Goal: Task Accomplishment & Management: Complete application form

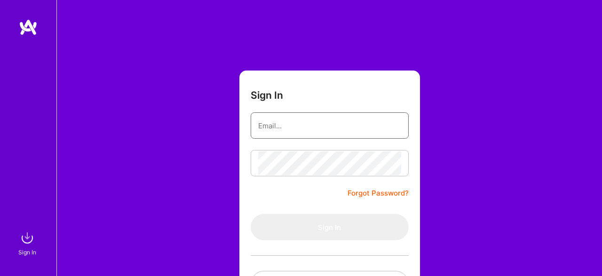
click at [292, 123] on input "email" at bounding box center [329, 126] width 143 height 24
type input "jdcaicedoga@outlook.com"
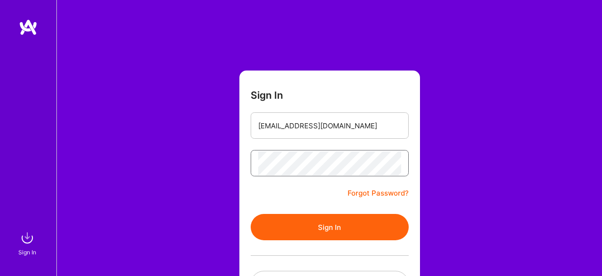
click at [250, 214] on button "Sign In" at bounding box center [329, 227] width 158 height 26
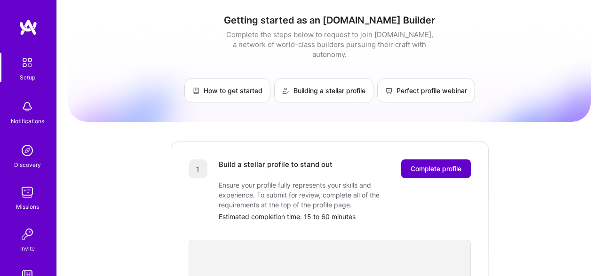
click at [442, 164] on span "Complete profile" at bounding box center [435, 168] width 51 height 9
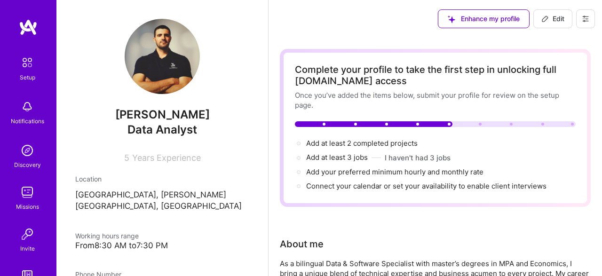
click at [172, 51] on img at bounding box center [162, 56] width 75 height 75
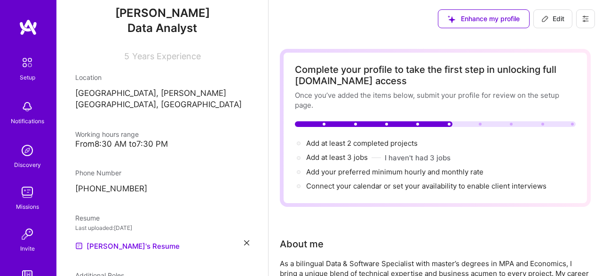
scroll to position [203, 0]
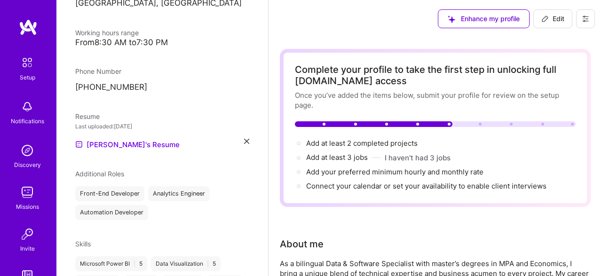
click at [153, 38] on div "From 8:30 AM to 7:30 PM" at bounding box center [162, 43] width 174 height 10
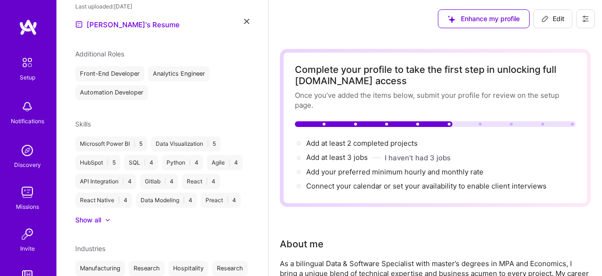
scroll to position [219, 0]
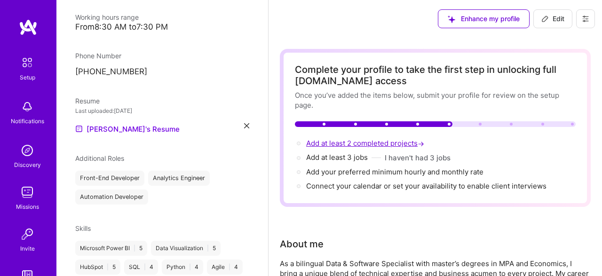
click at [359, 142] on span "Add at least 2 completed projects →" at bounding box center [366, 143] width 120 height 9
select select "CO"
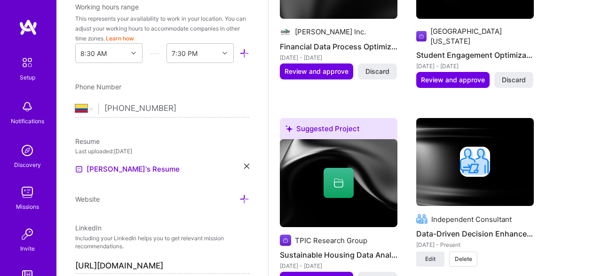
scroll to position [1028, 0]
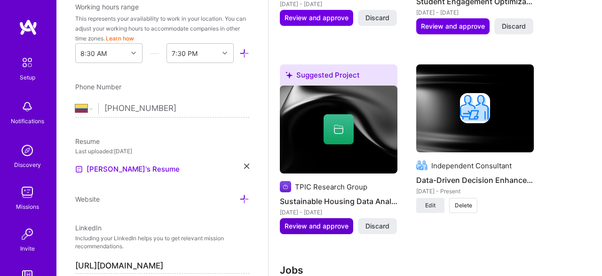
click at [331, 221] on span "Review and approve" at bounding box center [316, 225] width 64 height 9
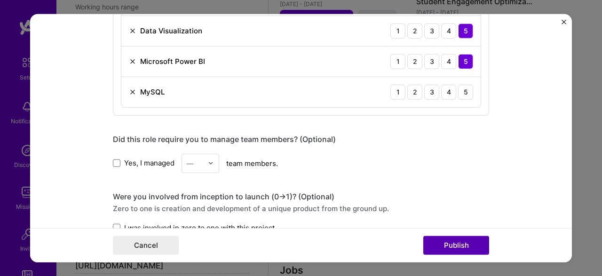
scroll to position [558, 0]
click at [449, 94] on div "4" at bounding box center [448, 91] width 15 height 15
click at [471, 245] on button "Publish" at bounding box center [456, 245] width 66 height 19
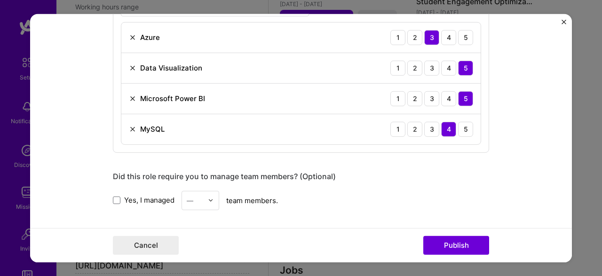
scroll to position [711, 0]
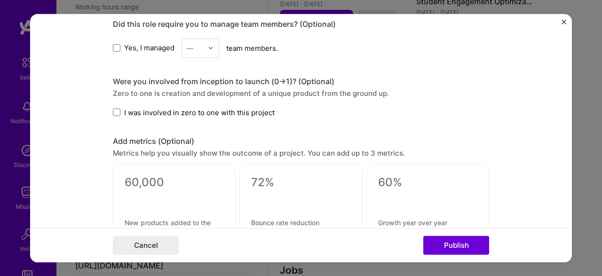
click at [562, 16] on form "Editing suggested project This project is suggested based on your LinkedIn, res…" at bounding box center [300, 138] width 541 height 248
click at [562, 19] on form "Editing suggested project This project is suggested based on your LinkedIn, res…" at bounding box center [300, 138] width 541 height 248
click at [562, 19] on img "Close" at bounding box center [563, 21] width 5 height 5
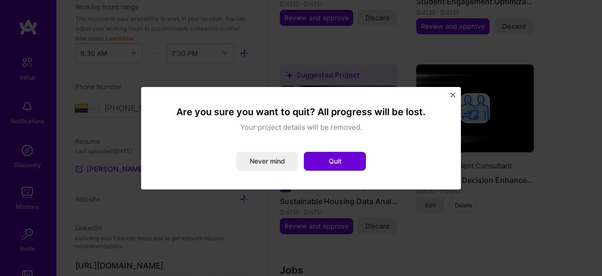
click at [341, 162] on button "Quit" at bounding box center [335, 161] width 62 height 19
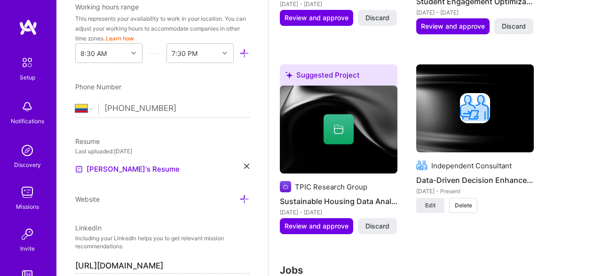
scroll to position [70, 0]
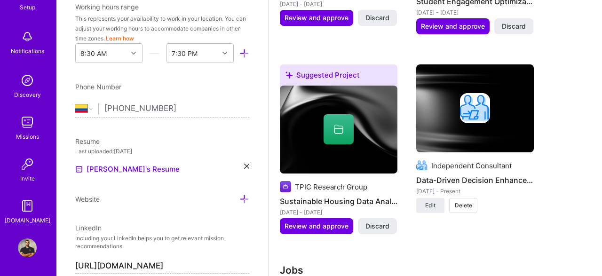
click at [32, 123] on img at bounding box center [27, 122] width 19 height 19
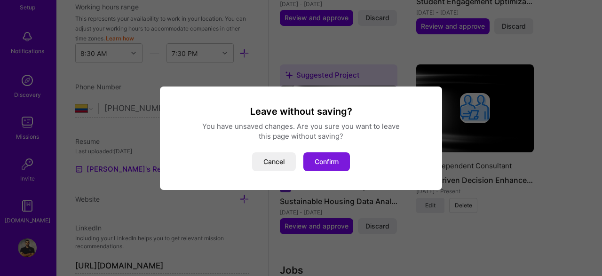
click at [345, 168] on button "Confirm" at bounding box center [326, 161] width 47 height 19
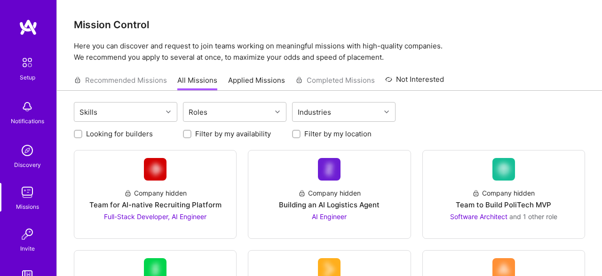
click at [118, 71] on div "Recommended Missions All Missions Applied Missions Completed Missions Not Inter…" at bounding box center [259, 80] width 370 height 20
click at [121, 79] on div "Recommended Missions All Missions Applied Missions Completed Missions Not Inter…" at bounding box center [259, 80] width 370 height 20
click at [200, 52] on p "Here you can discover and request to join teams working on meaningful missions …" at bounding box center [329, 51] width 511 height 23
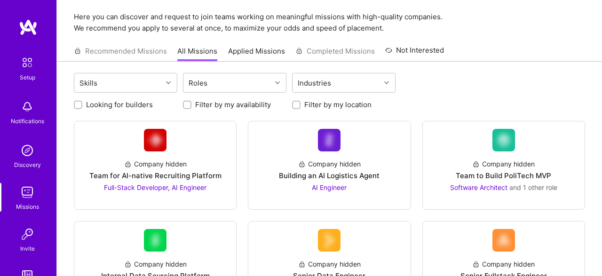
scroll to position [49, 0]
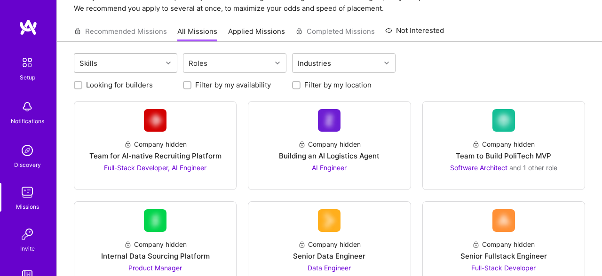
click at [154, 59] on div "Skills" at bounding box center [118, 63] width 88 height 19
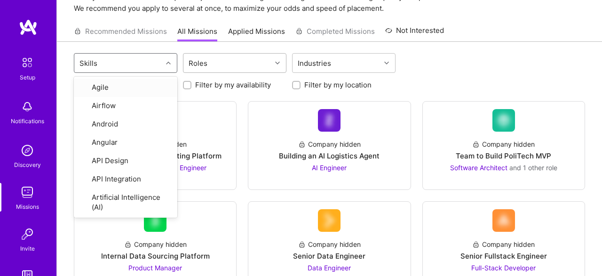
click at [216, 56] on div "Roles" at bounding box center [227, 63] width 88 height 19
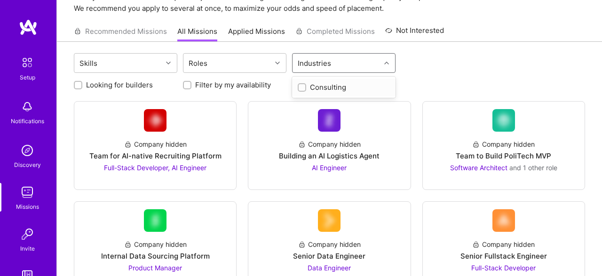
click at [345, 63] on div "Industries" at bounding box center [336, 63] width 88 height 19
click at [443, 62] on div "Skills Roles Industries" at bounding box center [329, 64] width 511 height 22
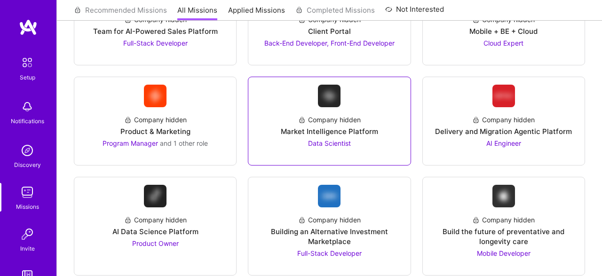
scroll to position [1819, 0]
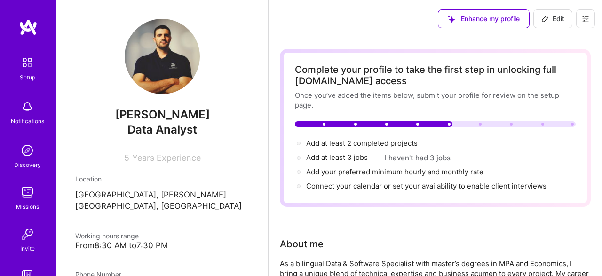
click at [34, 157] on img at bounding box center [27, 150] width 19 height 19
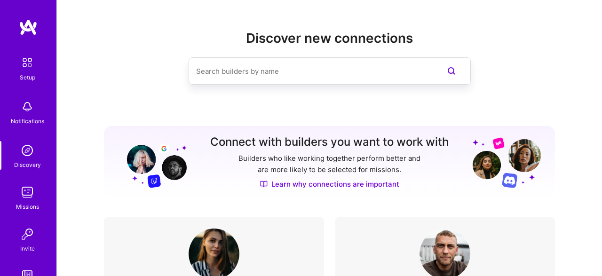
click at [37, 190] on link "Missions" at bounding box center [27, 197] width 58 height 29
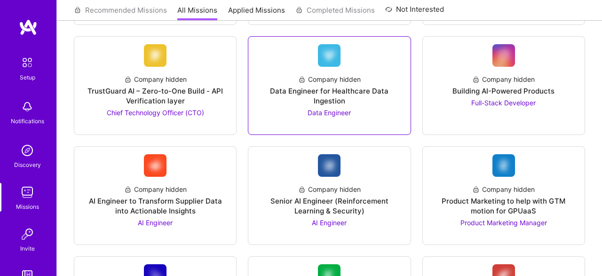
scroll to position [538, 0]
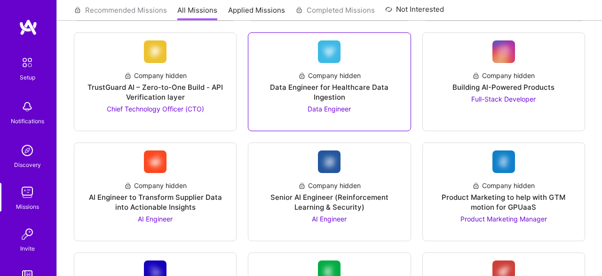
click at [328, 58] on img at bounding box center [329, 51] width 23 height 23
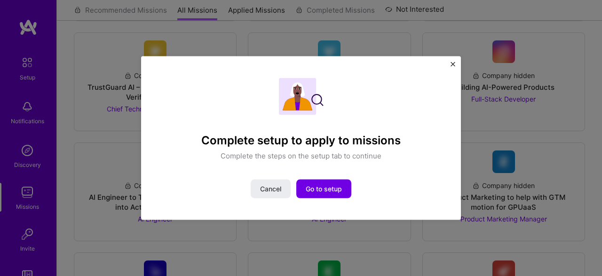
click at [450, 64] on div "Complete setup to apply to missions Complete the steps on the setup tab to cont…" at bounding box center [301, 138] width 320 height 164
click at [450, 63] on img "Close" at bounding box center [452, 64] width 5 height 5
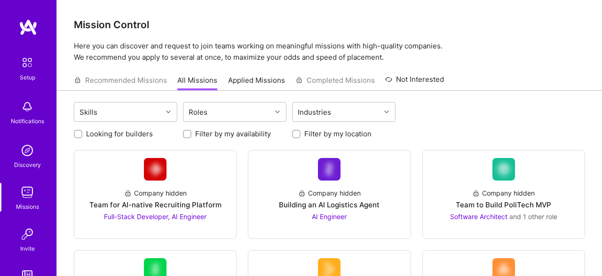
scroll to position [70, 0]
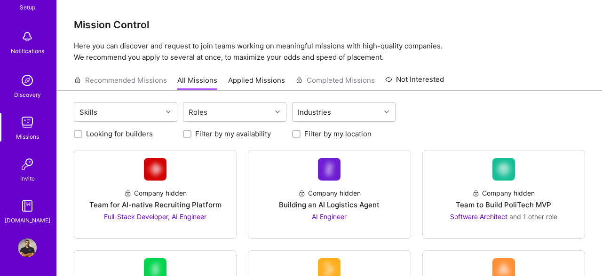
click at [31, 247] on img at bounding box center [27, 247] width 19 height 19
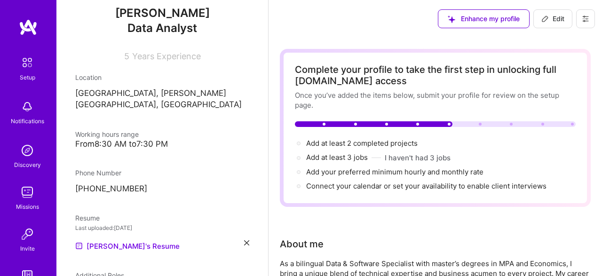
scroll to position [152, 0]
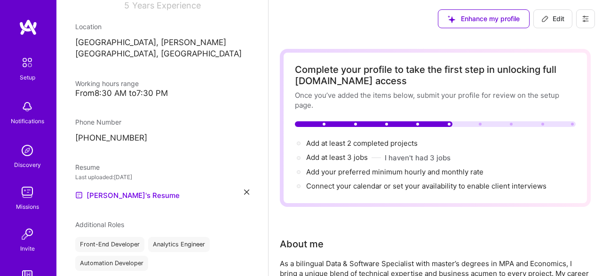
click at [159, 88] on div "From 8:30 AM to 7:30 PM" at bounding box center [162, 93] width 174 height 10
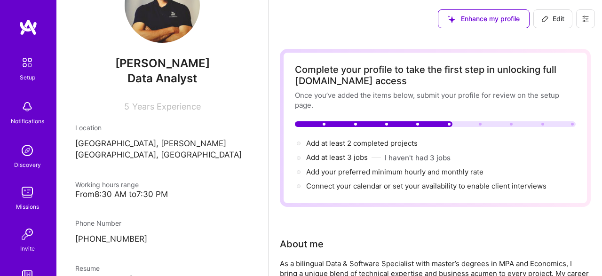
scroll to position [0, 0]
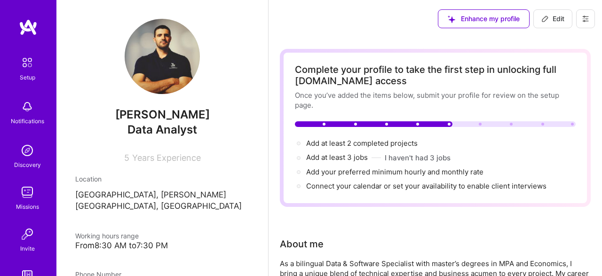
click at [550, 16] on span "Edit" at bounding box center [552, 18] width 23 height 9
select select "CO"
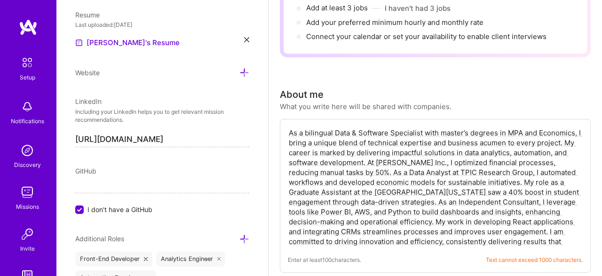
scroll to position [258, 0]
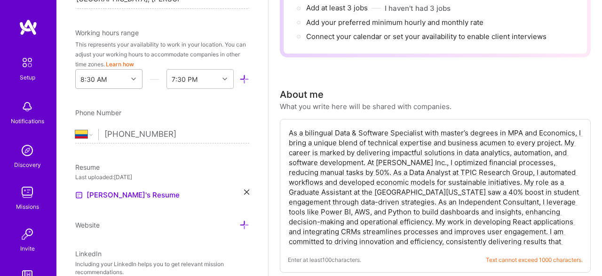
click at [112, 79] on div "8:30 AM" at bounding box center [102, 79] width 52 height 19
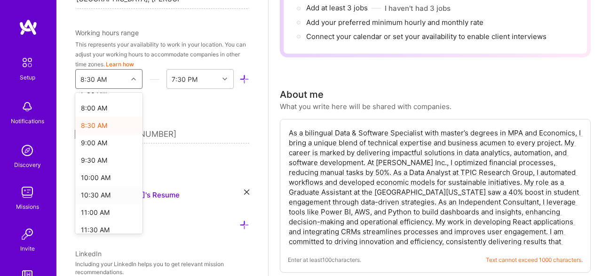
scroll to position [180, 0]
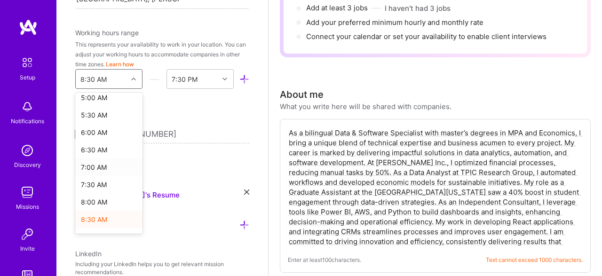
click at [106, 163] on div "7:00 AM" at bounding box center [108, 166] width 67 height 17
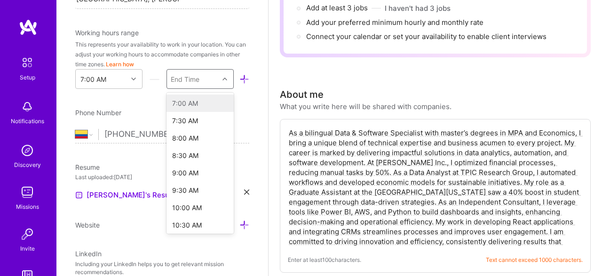
click at [211, 75] on div "End Time" at bounding box center [193, 79] width 52 height 19
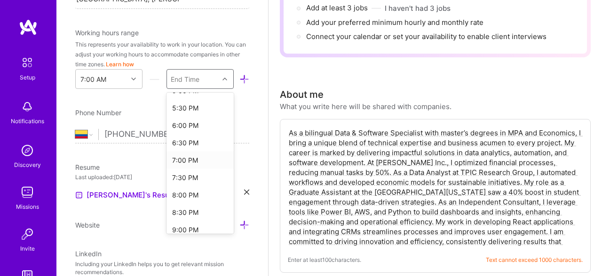
scroll to position [376, 0]
click at [198, 162] on div "7:30 PM" at bounding box center [199, 161] width 67 height 17
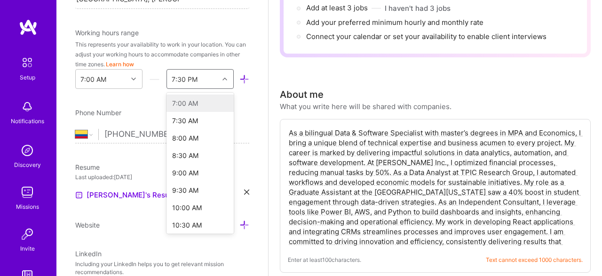
click at [196, 81] on div "7:30 PM" at bounding box center [185, 79] width 26 height 10
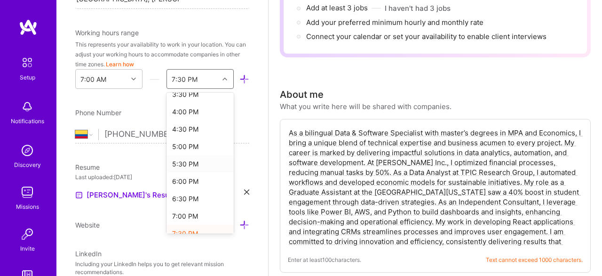
scroll to position [329, 0]
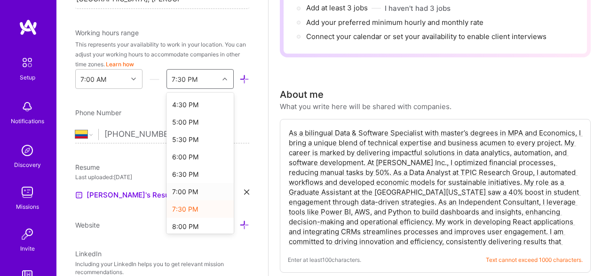
click at [197, 188] on div "7:00 PM" at bounding box center [199, 191] width 67 height 17
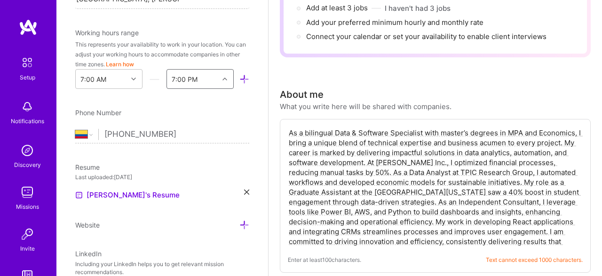
click at [205, 115] on div "Phone Number" at bounding box center [162, 113] width 174 height 10
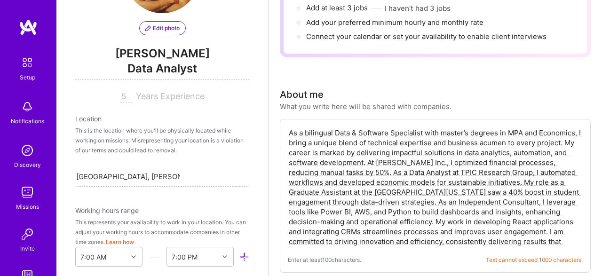
scroll to position [5, 0]
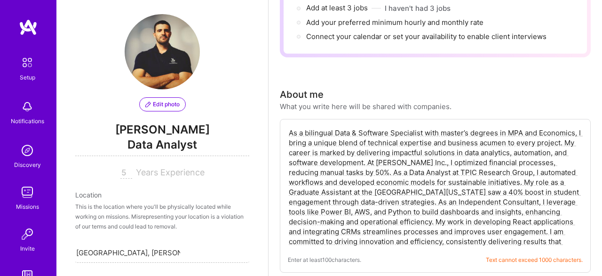
click at [136, 122] on div "Edit photo jose caicedo Data Analyst 5 Years Experience" at bounding box center [162, 96] width 174 height 164
click at [132, 133] on span "jose caicedo" at bounding box center [162, 130] width 174 height 14
click at [137, 123] on span "jose caicedo" at bounding box center [162, 130] width 174 height 14
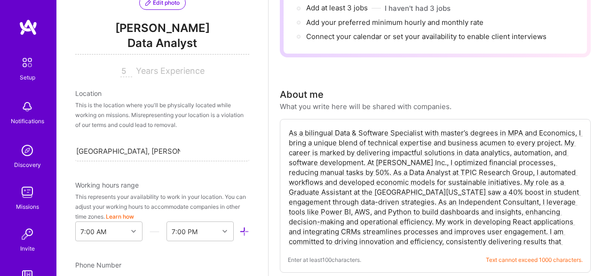
click at [173, 51] on span "Data Analyst" at bounding box center [162, 44] width 174 height 19
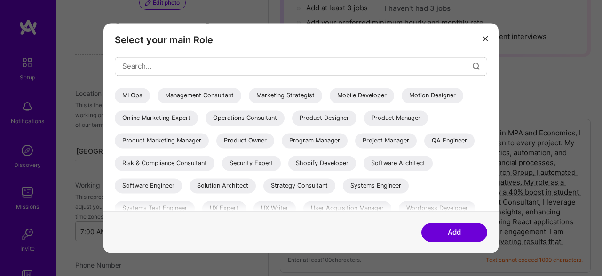
scroll to position [233, 0]
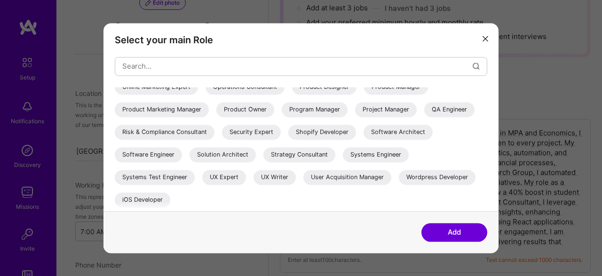
click at [166, 155] on div "Software Engineer" at bounding box center [148, 154] width 67 height 15
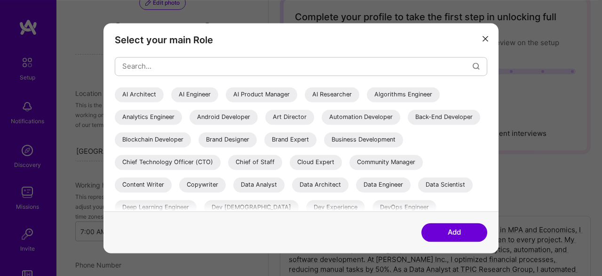
scroll to position [52, 0]
click at [454, 234] on button "Add" at bounding box center [454, 232] width 66 height 19
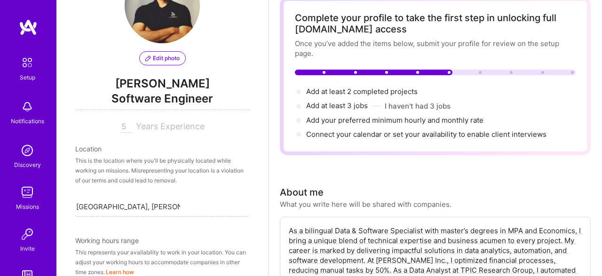
scroll to position [106, 0]
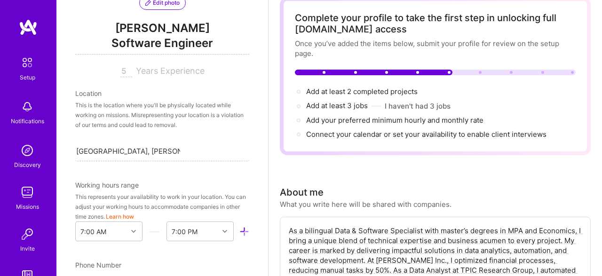
click at [191, 43] on span "Software Engineer" at bounding box center [162, 44] width 174 height 19
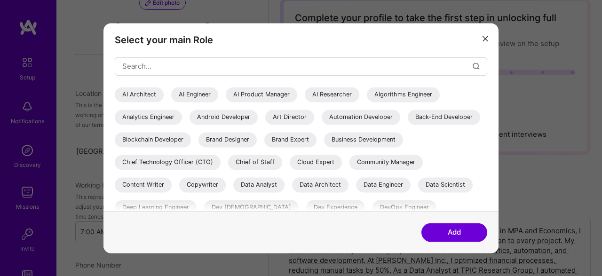
click at [159, 118] on div "Analytics Engineer" at bounding box center [148, 116] width 67 height 15
click at [434, 231] on button "Add" at bounding box center [454, 232] width 66 height 19
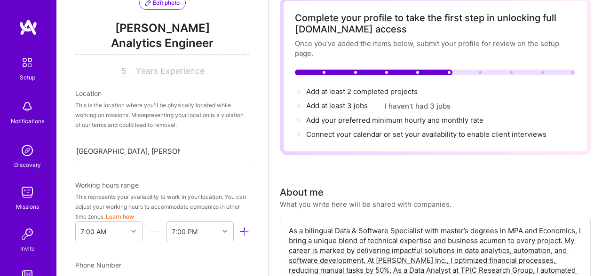
click at [153, 28] on span "jose caicedo" at bounding box center [162, 28] width 174 height 14
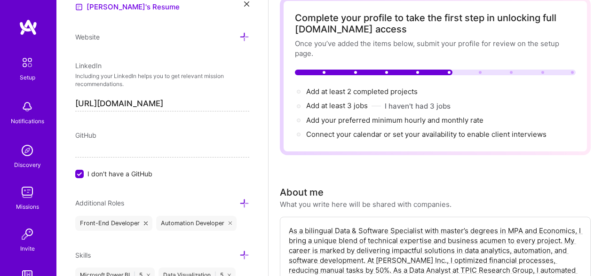
scroll to position [461, 0]
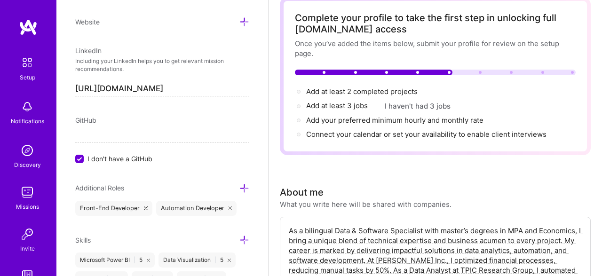
click at [98, 156] on span "I don't have a GitHub" at bounding box center [119, 159] width 65 height 10
click at [85, 156] on input "I don't have a GitHub" at bounding box center [80, 159] width 8 height 8
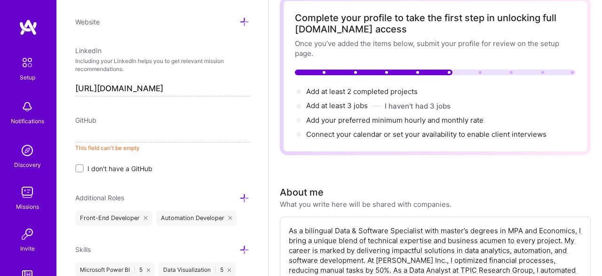
click at [134, 127] on input at bounding box center [162, 134] width 174 height 15
paste input "https://github.com/josecaicedo904"
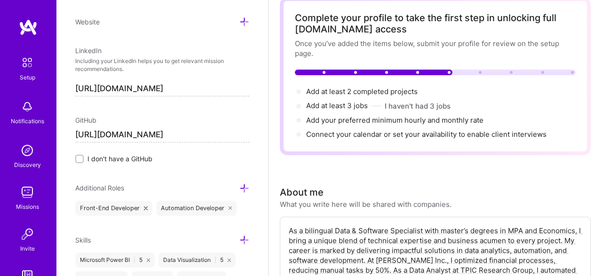
type input "https://github.com/josecaicedo904"
click at [164, 108] on div "Edit photo jose caicedo Analytics Engineer 5 Years Experience Location This is …" at bounding box center [161, 138] width 211 height 276
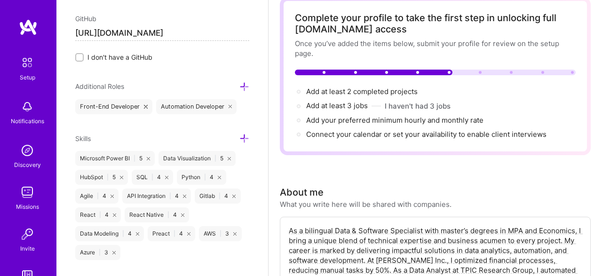
scroll to position [614, 0]
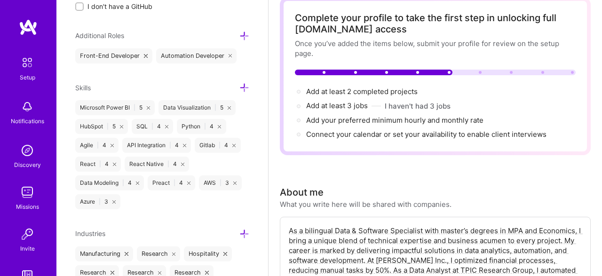
click at [243, 31] on icon at bounding box center [244, 36] width 10 height 10
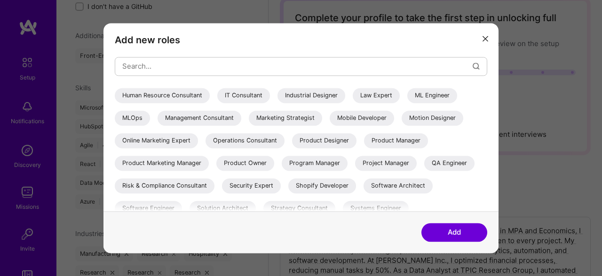
scroll to position [233, 0]
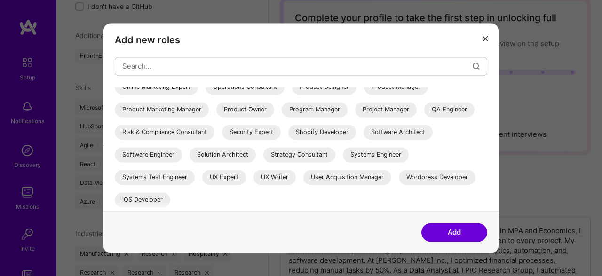
click at [321, 131] on div "Shopify Developer" at bounding box center [322, 132] width 68 height 15
click at [317, 158] on div "Strategy Consultant" at bounding box center [299, 154] width 72 height 15
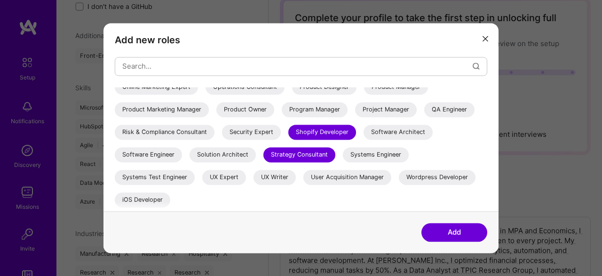
click at [322, 155] on div "Strategy Consultant" at bounding box center [299, 154] width 72 height 15
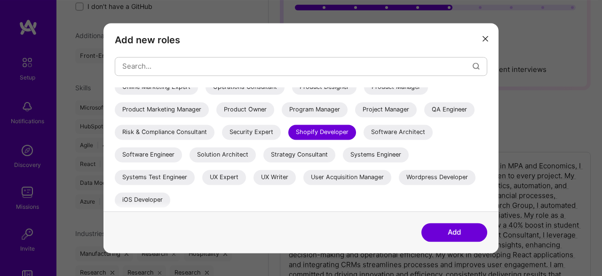
scroll to position [149, 0]
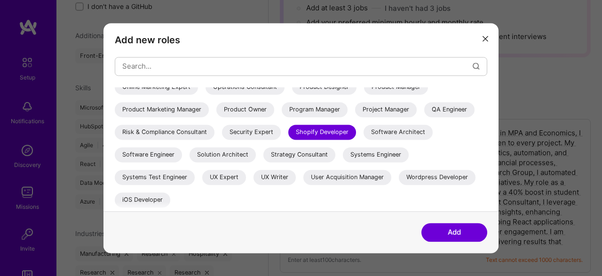
click at [453, 180] on div "Wordpress Developer" at bounding box center [436, 177] width 77 height 15
click at [174, 155] on div "Software Engineer" at bounding box center [148, 154] width 67 height 15
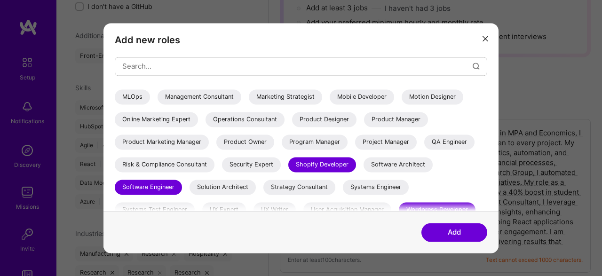
scroll to position [182, 0]
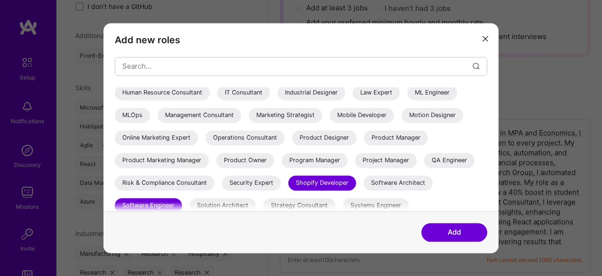
click at [351, 113] on div "Mobile Developer" at bounding box center [361, 115] width 64 height 15
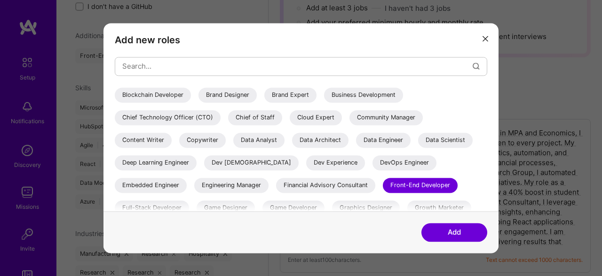
scroll to position [30, 0]
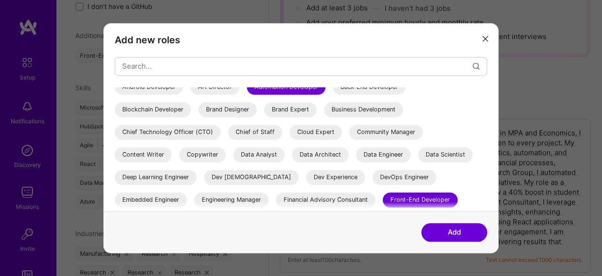
click at [262, 156] on div "Data Analyst" at bounding box center [258, 154] width 51 height 15
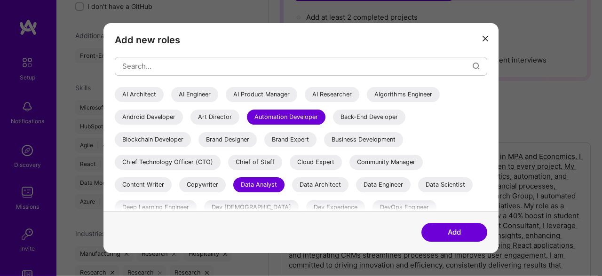
scroll to position [101, 0]
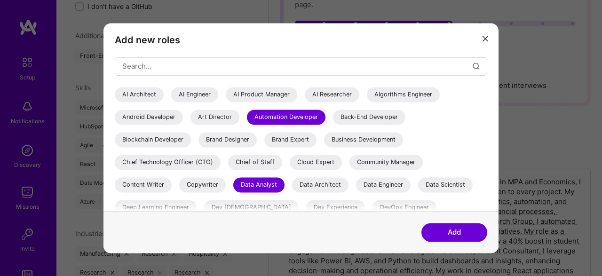
click at [449, 229] on button "Add" at bounding box center [454, 232] width 66 height 19
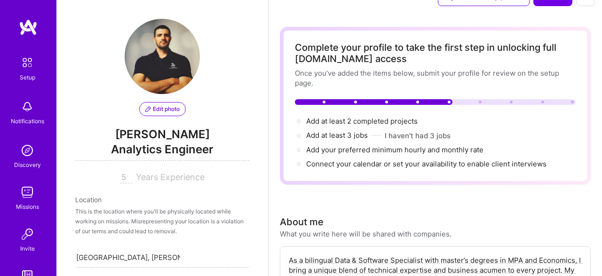
scroll to position [0, 0]
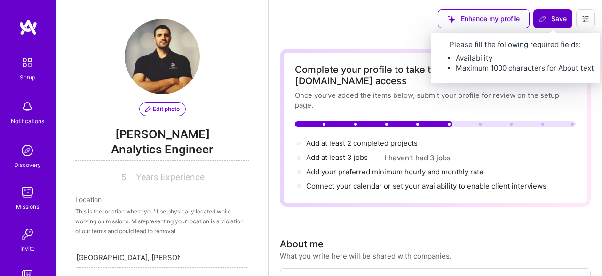
click at [562, 23] on span "Save" at bounding box center [553, 18] width 28 height 9
click at [546, 14] on button "Save" at bounding box center [552, 18] width 39 height 19
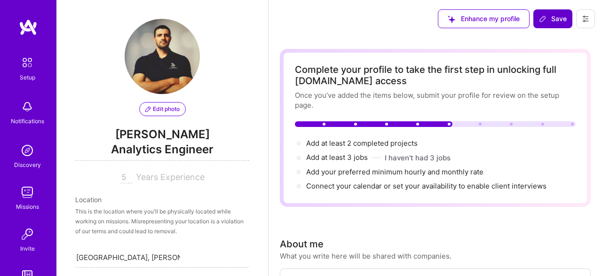
click at [546, 14] on button "Save" at bounding box center [552, 18] width 39 height 19
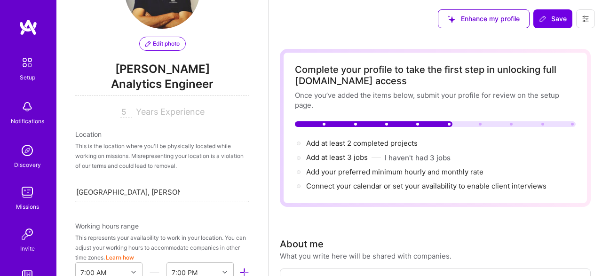
scroll to position [102, 0]
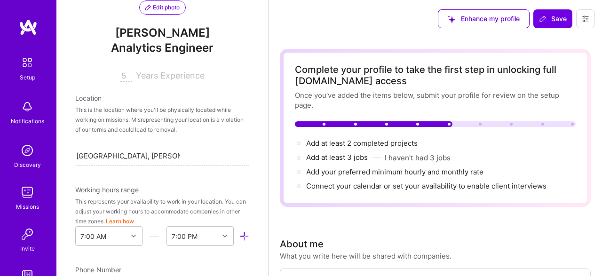
click at [151, 74] on span "Years Experience" at bounding box center [170, 75] width 69 height 10
click at [141, 30] on span "jose caicedo" at bounding box center [162, 33] width 174 height 14
click at [105, 131] on div "This is the location where you'll be physically located while working on missio…" at bounding box center [162, 120] width 174 height 30
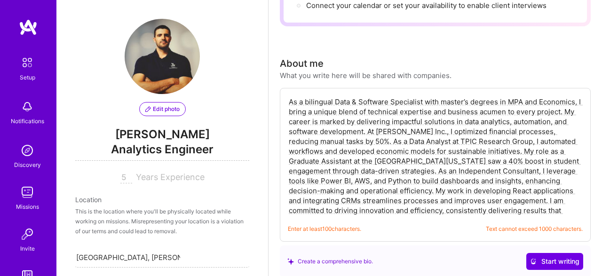
scroll to position [195, 0]
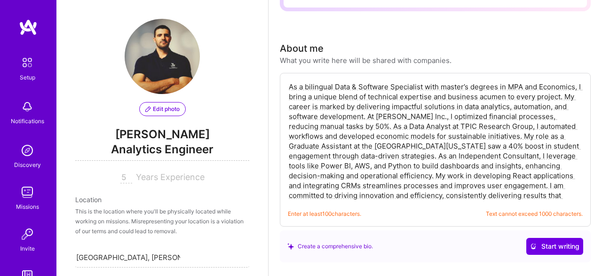
click at [363, 174] on textarea "As a bilingual Data & Software Specialist with master’s degrees in MPA and Econ…" at bounding box center [435, 141] width 295 height 120
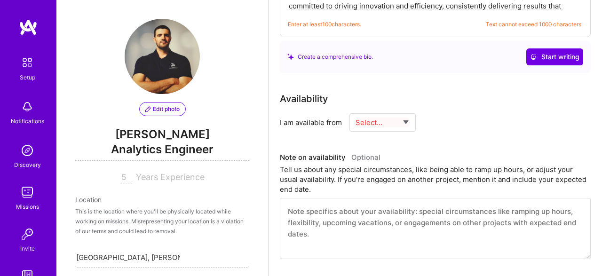
scroll to position [440, 0]
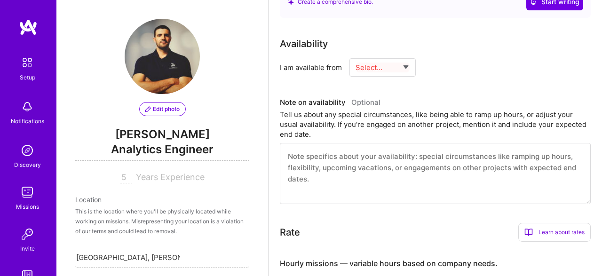
click at [355, 55] on select "Select... Right Now Future Date Not Available" at bounding box center [382, 67] width 54 height 24
select select "Right Now"
click option "Right Now" at bounding box center [0, 0] width 0 height 0
click at [463, 67] on input at bounding box center [468, 67] width 56 height 18
click at [464, 94] on div "Availability I am available from Select... Right Now Future Date Not Available …" at bounding box center [435, 120] width 311 height 167
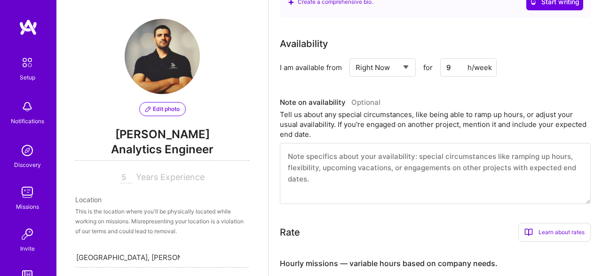
drag, startPoint x: 450, startPoint y: 65, endPoint x: 428, endPoint y: 64, distance: 22.1
click at [440, 64] on input "9" at bounding box center [468, 67] width 56 height 18
type input "40"
click at [479, 93] on div "Availability I am available from Select... Right Now Future Date Not Available …" at bounding box center [435, 120] width 311 height 167
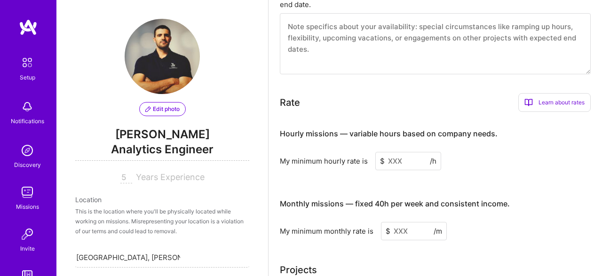
scroll to position [635, 0]
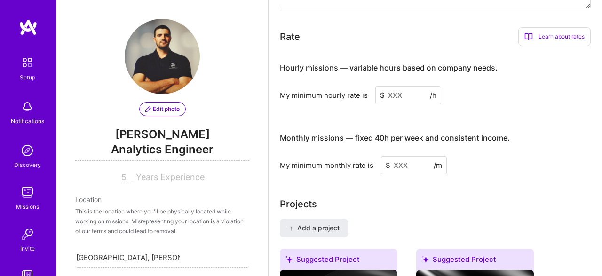
click at [414, 94] on input at bounding box center [408, 95] width 66 height 18
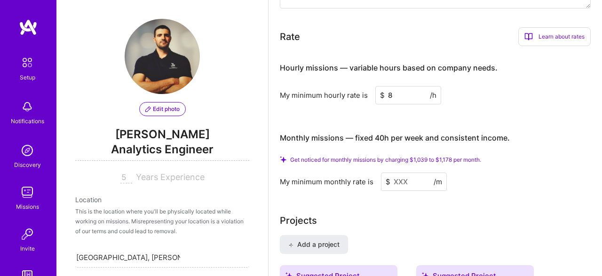
type input "8"
click at [413, 181] on input at bounding box center [414, 181] width 66 height 18
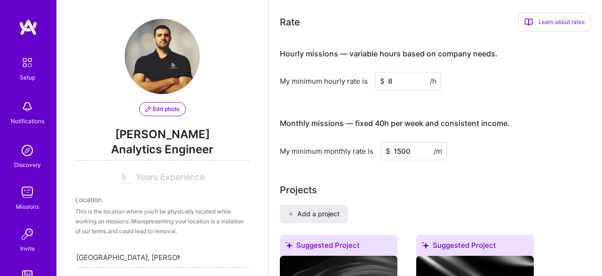
type input "1500"
drag, startPoint x: 403, startPoint y: 83, endPoint x: 373, endPoint y: 79, distance: 30.4
click at [375, 79] on input "8" at bounding box center [408, 81] width 66 height 18
drag, startPoint x: 404, startPoint y: 82, endPoint x: 359, endPoint y: 81, distance: 44.7
click at [375, 81] on input "9" at bounding box center [408, 81] width 66 height 18
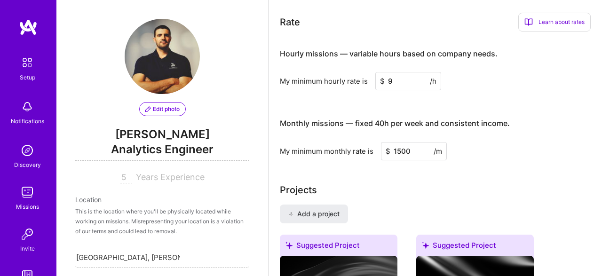
type input "8"
click at [461, 85] on div "My minimum hourly rate is $ 8 /h" at bounding box center [435, 81] width 311 height 18
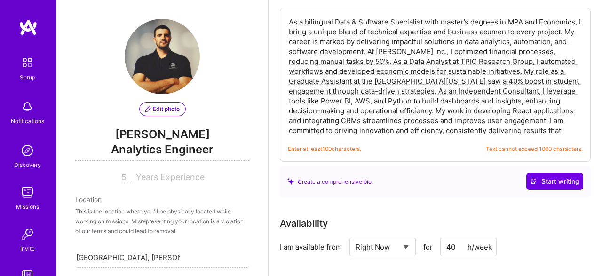
scroll to position [0, 0]
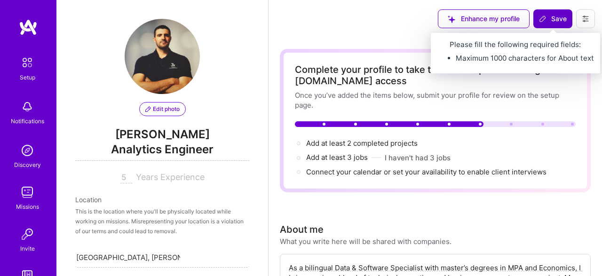
click at [559, 21] on span "Save" at bounding box center [553, 18] width 28 height 9
click at [550, 18] on span "Save" at bounding box center [553, 18] width 28 height 9
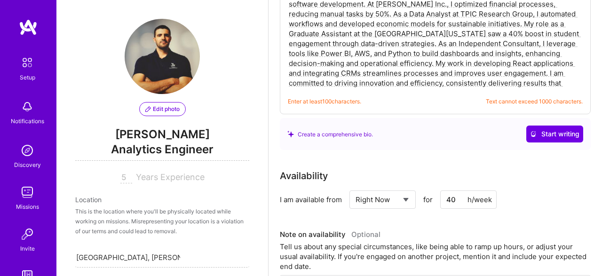
scroll to position [244, 0]
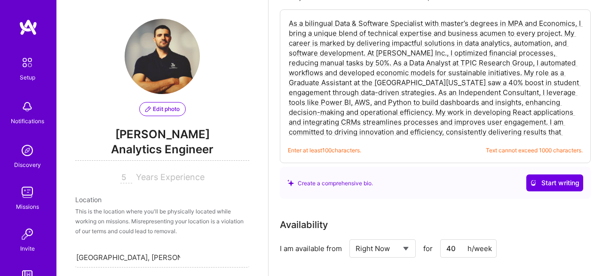
click at [348, 67] on textarea "As a bilingual Data & Software Specialist with master’s degrees in MPA and Econ…" at bounding box center [435, 77] width 295 height 120
drag, startPoint x: 356, startPoint y: 94, endPoint x: 594, endPoint y: 204, distance: 263.2
click at [582, 138] on textarea "As a bilingual Data & Software Specialist with master’s degrees in MPA and Econ…" at bounding box center [435, 77] width 295 height 120
click at [570, 132] on textarea "As a bilingual Data & Software Specialist with master’s degrees in MPA and Econ…" at bounding box center [435, 77] width 295 height 120
click at [464, 148] on div "Enter at least 100 characters. Text cannot exceed 1000 characters." at bounding box center [435, 150] width 295 height 10
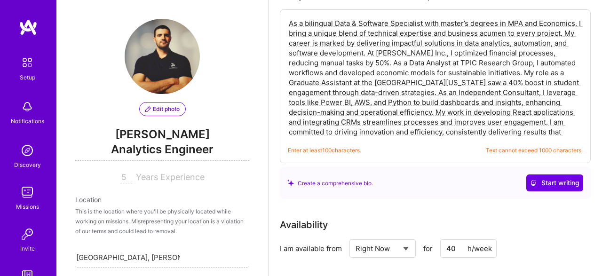
scroll to position [0, 0]
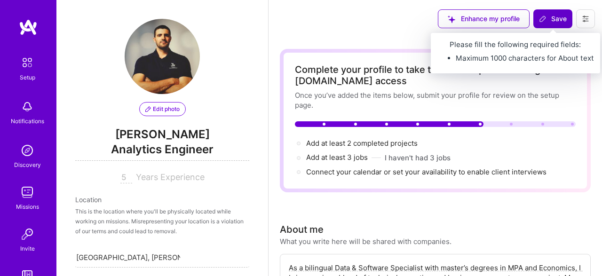
click at [556, 18] on span "Save" at bounding box center [553, 18] width 28 height 9
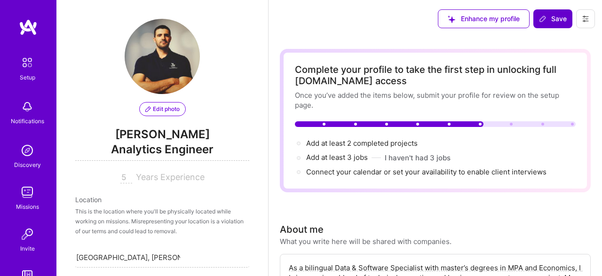
click at [556, 18] on span "Save" at bounding box center [553, 18] width 28 height 9
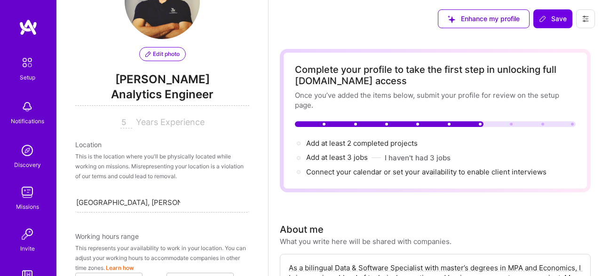
scroll to position [51, 0]
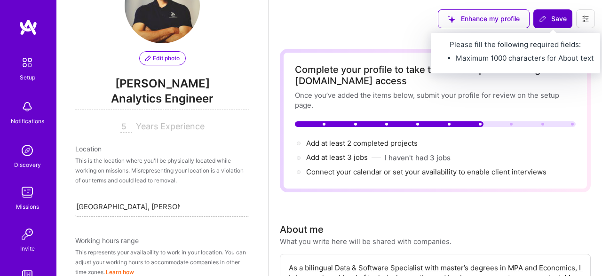
click at [549, 23] on span "Save" at bounding box center [553, 18] width 28 height 9
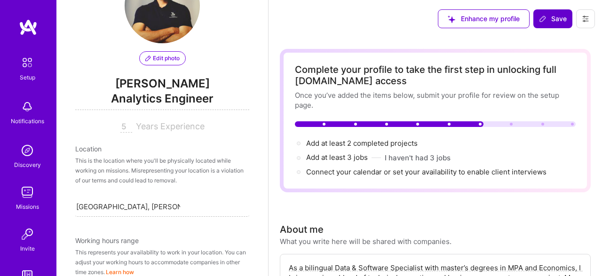
click at [549, 23] on span "Save" at bounding box center [553, 18] width 28 height 9
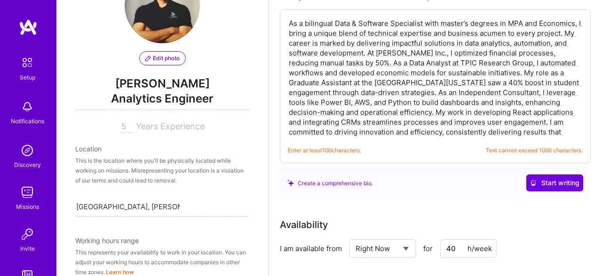
drag, startPoint x: 569, startPoint y: 130, endPoint x: 370, endPoint y: 73, distance: 206.9
click at [370, 73] on textarea "As a bilingual Data & Software Specialist with master’s degrees in MPA and Econ…" at bounding box center [435, 77] width 295 height 120
drag, startPoint x: 479, startPoint y: 65, endPoint x: 368, endPoint y: 55, distance: 110.9
click at [368, 55] on textarea "As a bilingual Data & Software Specialist with master’s degrees in MPA and Econ…" at bounding box center [435, 77] width 295 height 120
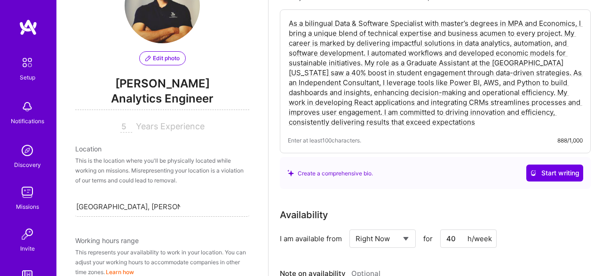
click at [466, 178] on div "Create a comprehensive bio. Start writing" at bounding box center [435, 172] width 296 height 17
click at [498, 122] on textarea "As a bilingual Data & Software Specialist with master’s degrees in MPA and Econ…" at bounding box center [435, 72] width 295 height 110
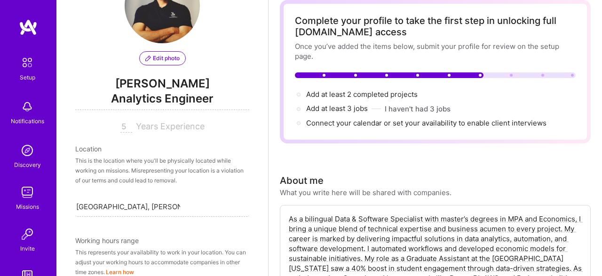
scroll to position [0, 0]
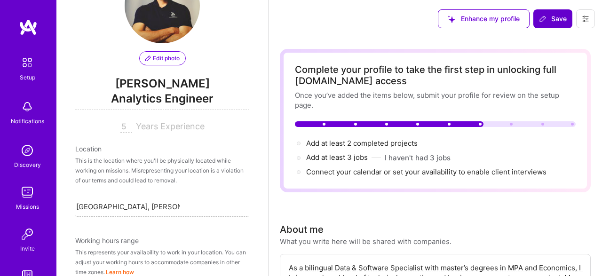
type textarea "As a bilingual Data & Software Specialist with master’s degrees in MPA and Econ…"
click at [552, 16] on span "Save" at bounding box center [553, 18] width 28 height 9
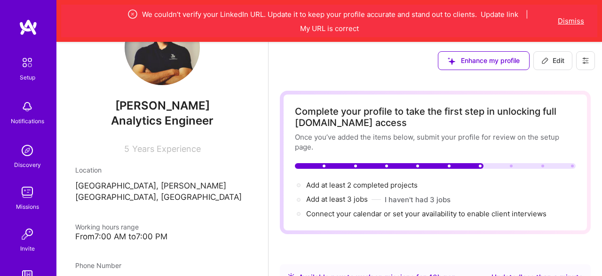
click at [571, 16] on div "We couldn’t verify your LinkedIn URL. Update it to keep your profile accurate a…" at bounding box center [329, 21] width 536 height 32
click at [571, 20] on button "Dismiss" at bounding box center [570, 21] width 26 height 10
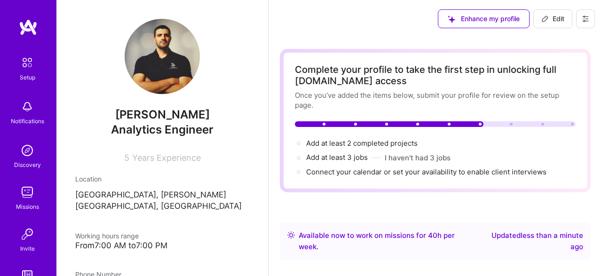
click at [581, 18] on button at bounding box center [585, 18] width 19 height 19
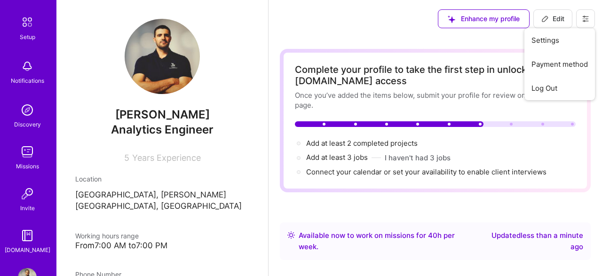
scroll to position [70, 0]
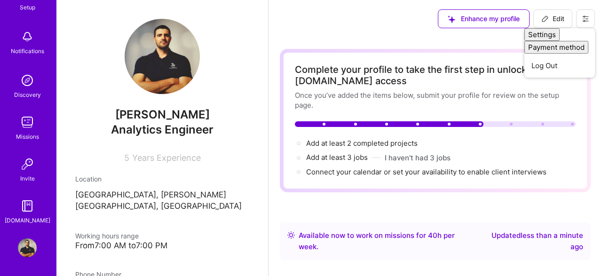
click at [32, 243] on img at bounding box center [27, 247] width 19 height 19
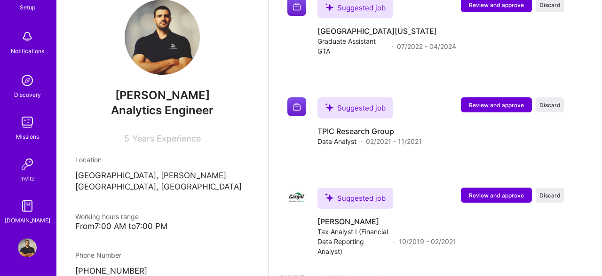
scroll to position [0, 0]
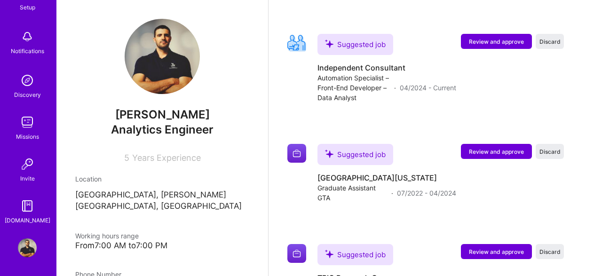
click at [156, 74] on img at bounding box center [162, 56] width 75 height 75
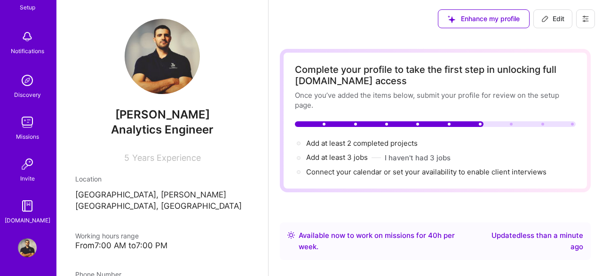
click at [563, 18] on span "Edit" at bounding box center [552, 18] width 23 height 9
select select "CO"
select select "Right Now"
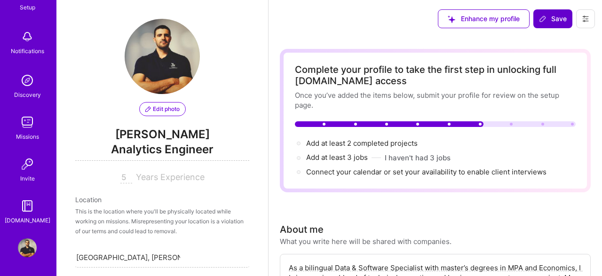
scroll to position [411, 0]
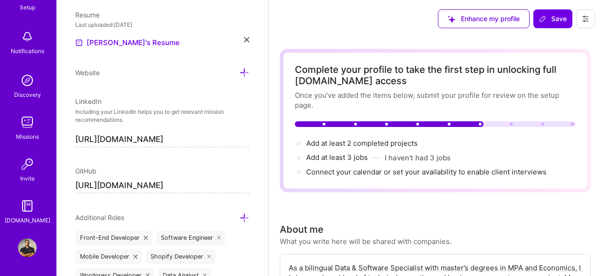
click at [235, 139] on input "https://linkedin.com/in/josecaicedojax" at bounding box center [162, 139] width 174 height 15
click at [359, 143] on span "Add at least 2 completed projects →" at bounding box center [366, 143] width 120 height 9
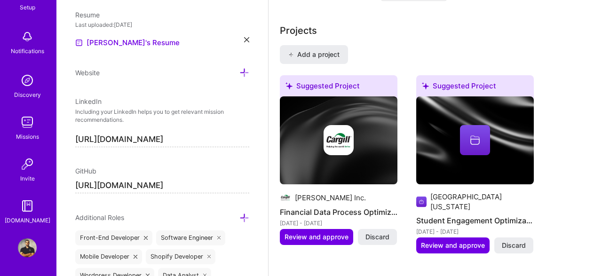
scroll to position [759, 0]
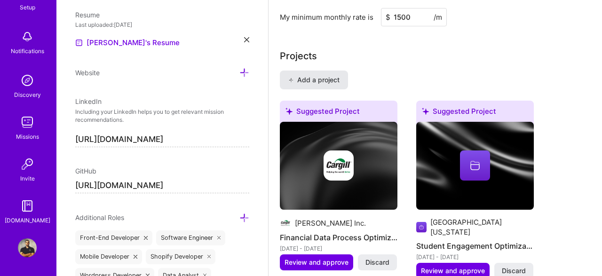
click at [315, 80] on span "Add a project" at bounding box center [313, 79] width 51 height 9
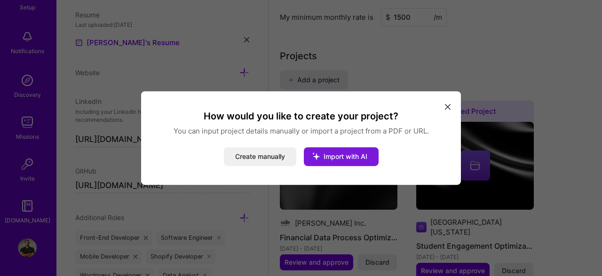
click at [326, 155] on icon "modal" at bounding box center [316, 156] width 24 height 24
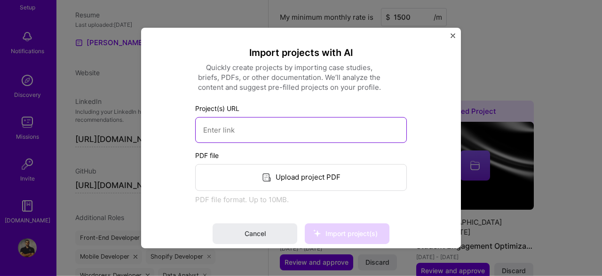
click at [260, 130] on input at bounding box center [300, 130] width 211 height 26
paste input "https://github.com/JoseCaicedo904/Restaurant-app"
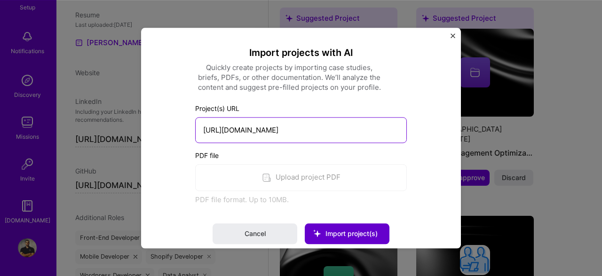
scroll to position [857, 0]
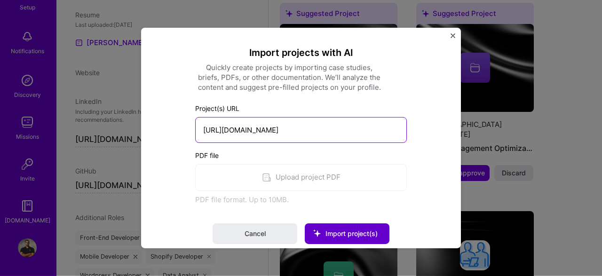
type input "https://github.com/JoseCaicedo904/Restaurant-app"
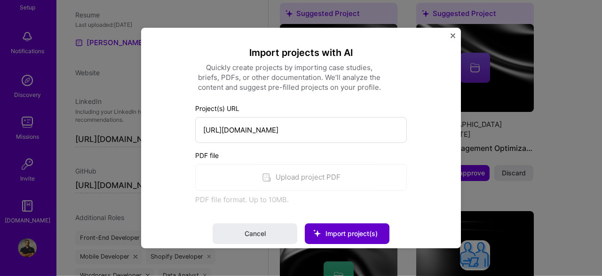
click at [339, 230] on span "Import project(s)" at bounding box center [351, 233] width 52 height 8
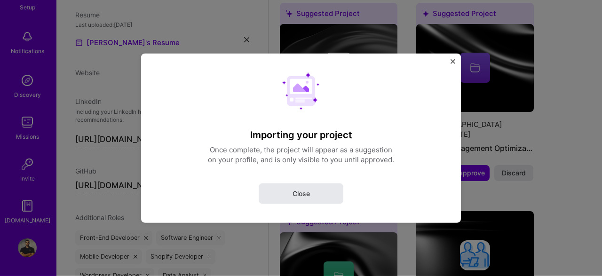
click at [297, 196] on span "Close" at bounding box center [300, 192] width 17 height 9
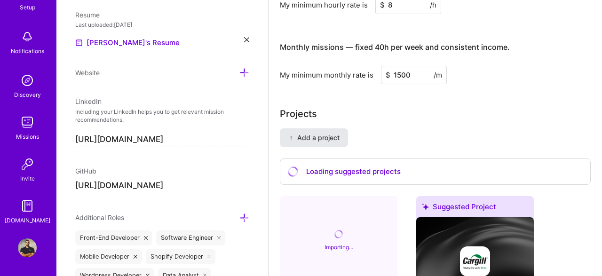
click at [321, 136] on span "Add a project" at bounding box center [313, 137] width 51 height 9
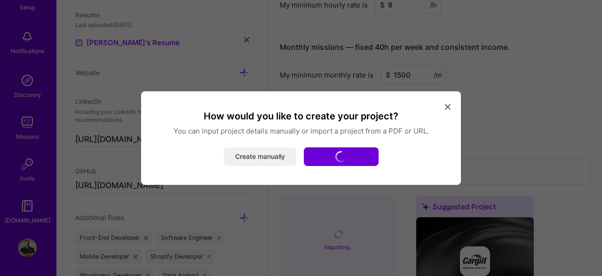
click at [272, 160] on button "Create manually" at bounding box center [260, 156] width 72 height 19
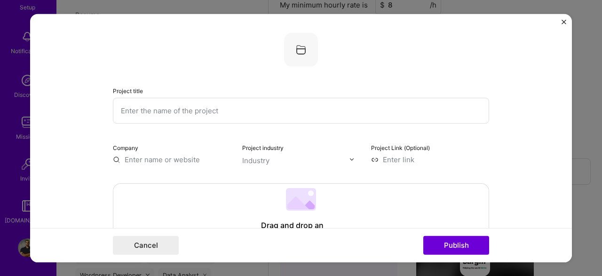
click at [559, 21] on form "Project title Company Project industry Industry Project Link (Optional) Drag an…" at bounding box center [300, 138] width 541 height 248
click at [562, 20] on img "Close" at bounding box center [563, 21] width 5 height 5
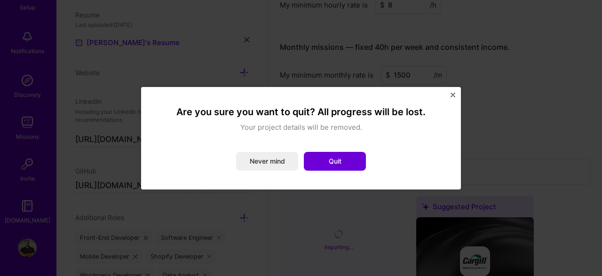
click at [452, 93] on img "Close" at bounding box center [452, 95] width 5 height 5
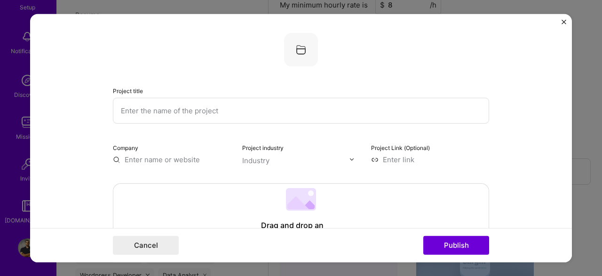
click at [559, 20] on form "Project title Company Project industry Industry Project Link (Optional) Drag an…" at bounding box center [300, 138] width 541 height 248
click at [562, 21] on img "Close" at bounding box center [563, 21] width 5 height 5
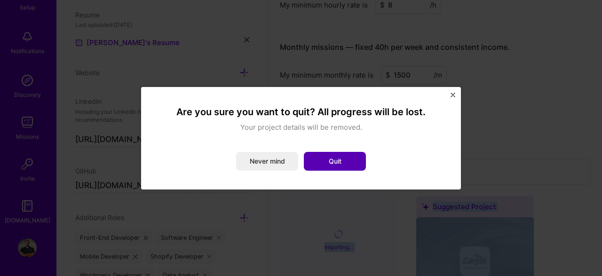
click at [329, 152] on button "Quit" at bounding box center [335, 161] width 62 height 19
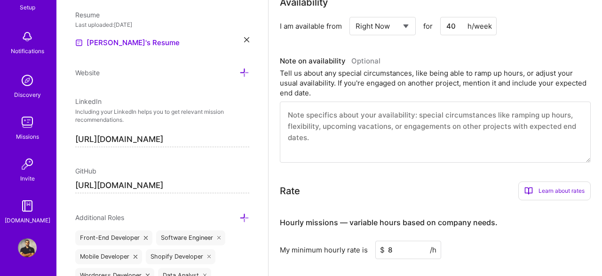
scroll to position [457, 0]
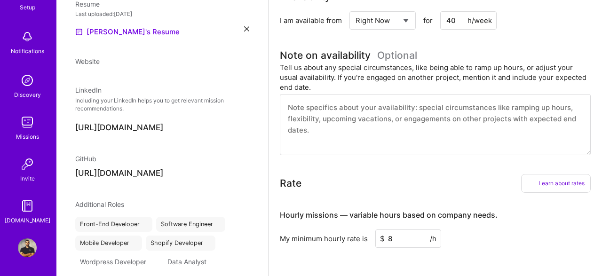
select select "CO"
select select "Right Now"
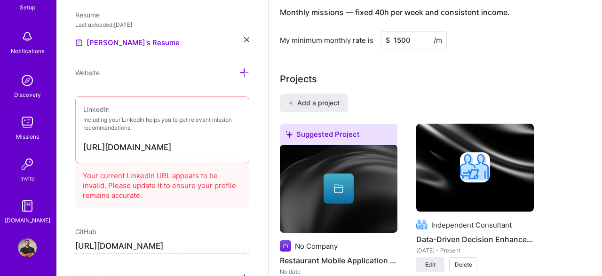
scroll to position [733, 0]
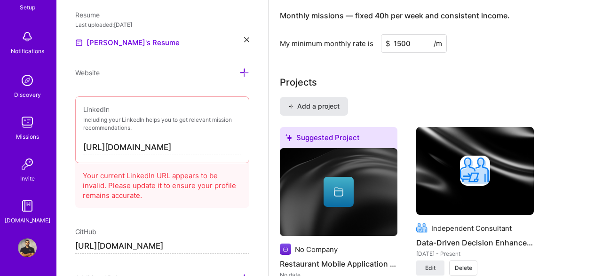
click at [319, 102] on span "Add a project" at bounding box center [313, 106] width 51 height 9
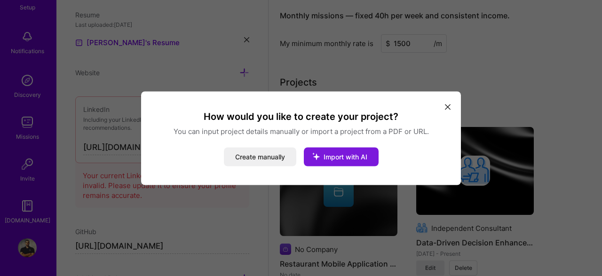
click at [328, 156] on span "Import with AI" at bounding box center [345, 156] width 44 height 8
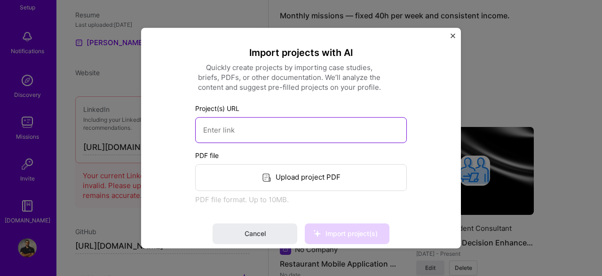
click at [236, 136] on input at bounding box center [300, 130] width 211 height 26
paste input "https://github.com/JoseCaicedo904/food-ordering-app"
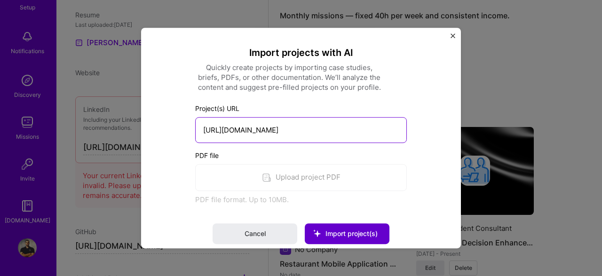
type input "https://github.com/JoseCaicedo904/food-ordering-app"
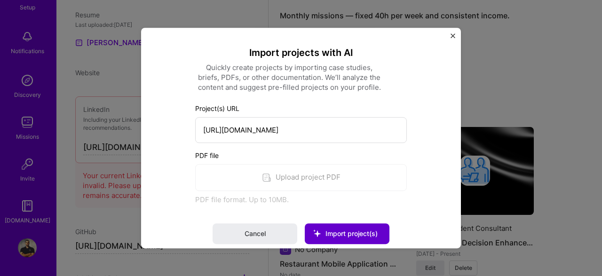
click at [343, 228] on button "Import project(s)" at bounding box center [347, 233] width 85 height 21
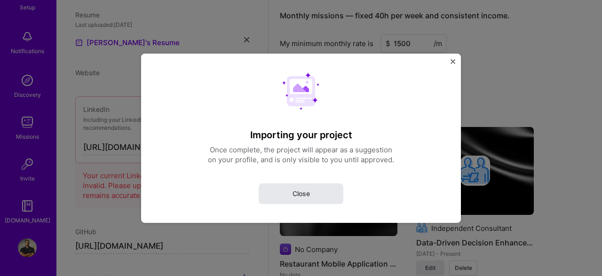
click at [297, 190] on span "Close" at bounding box center [300, 192] width 17 height 9
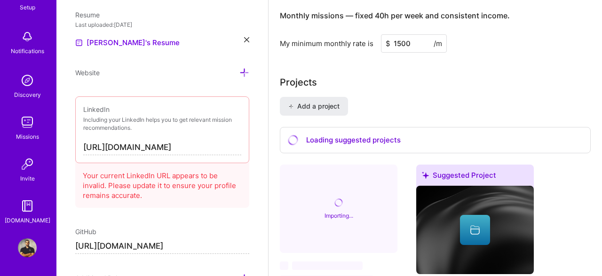
click at [110, 144] on input "https://linkedin.com/in/josecaicedojax" at bounding box center [162, 147] width 158 height 15
click at [220, 145] on input "https://linkedin.com/in/josecaicedojax" at bounding box center [162, 147] width 158 height 15
click at [250, 145] on div "Edit photo jose caicedo Analytics Engineer 5 Years Experience Location This is …" at bounding box center [161, 138] width 211 height 276
click at [236, 146] on input "https://linkedin.com/in/josecaicedojax" at bounding box center [162, 147] width 158 height 15
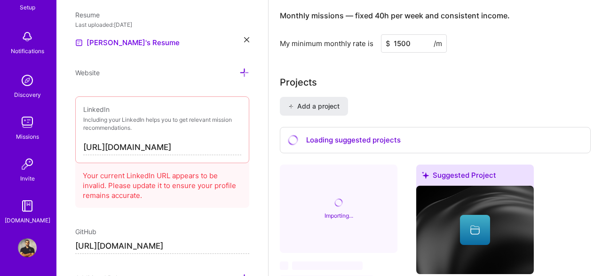
click at [220, 184] on div "Your current LinkedIn URL appears to be invalid. Please update it to ensure you…" at bounding box center [162, 183] width 174 height 48
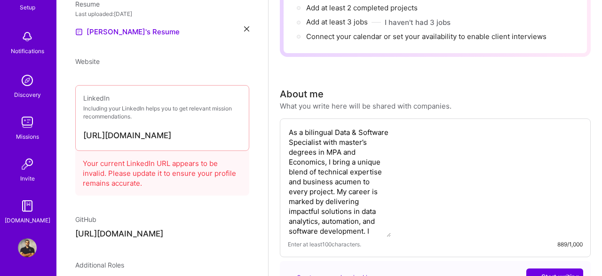
select select "CO"
select select "Right Now"
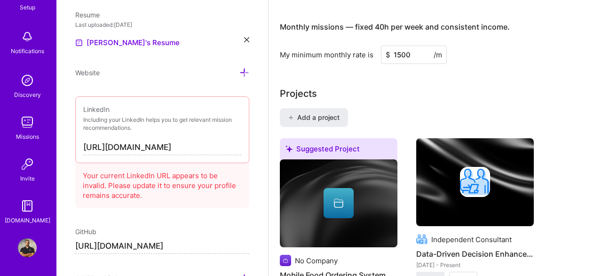
scroll to position [820, 0]
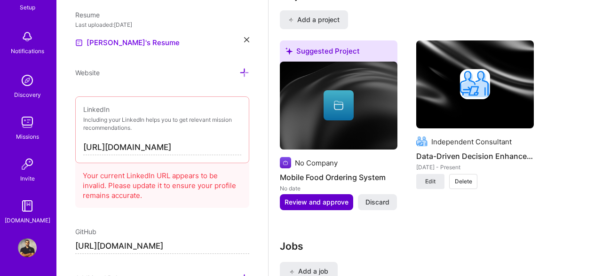
click at [293, 205] on span "Review and approve" at bounding box center [316, 201] width 64 height 9
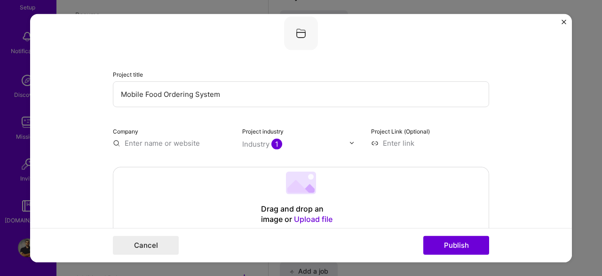
scroll to position [102, 0]
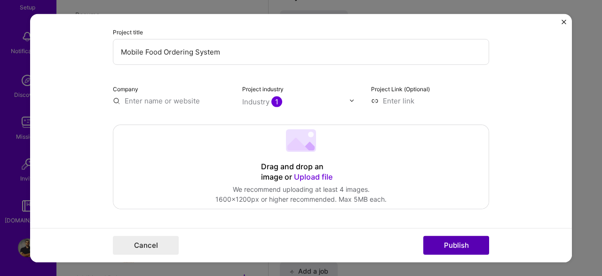
click at [464, 244] on button "Publish" at bounding box center [456, 245] width 66 height 19
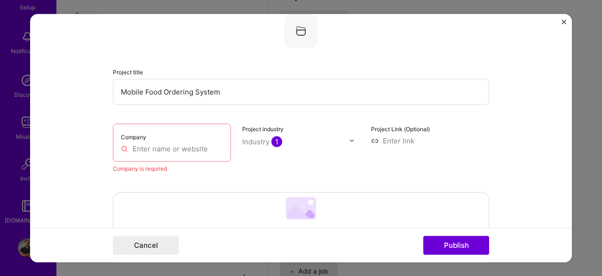
scroll to position [61, 0]
click at [213, 153] on input "text" at bounding box center [172, 149] width 102 height 10
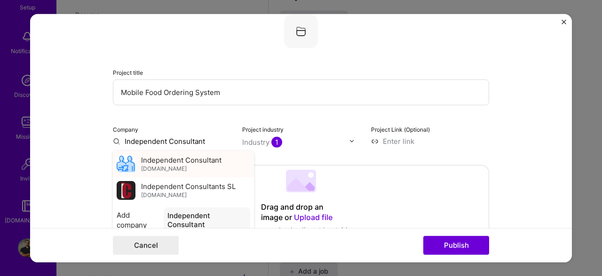
type input "Independent Consultant"
click at [192, 161] on span "Independent Consultant" at bounding box center [181, 160] width 80 height 10
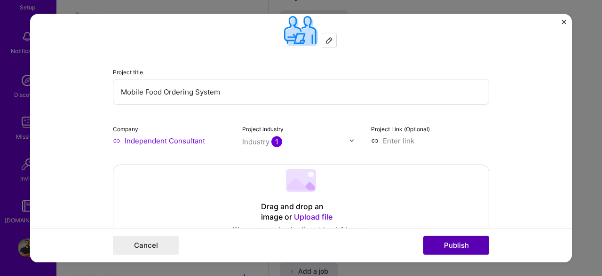
click at [463, 241] on button "Publish" at bounding box center [456, 245] width 66 height 19
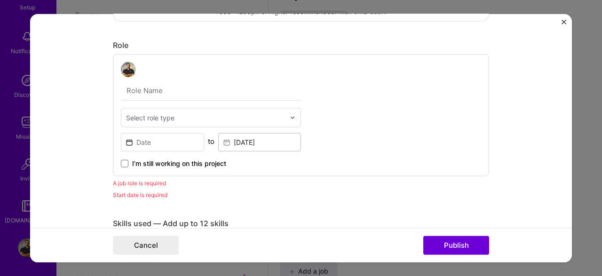
scroll to position [264, 0]
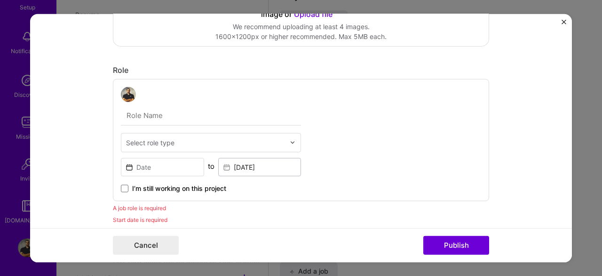
click at [151, 149] on div "Select role type" at bounding box center [205, 142] width 168 height 18
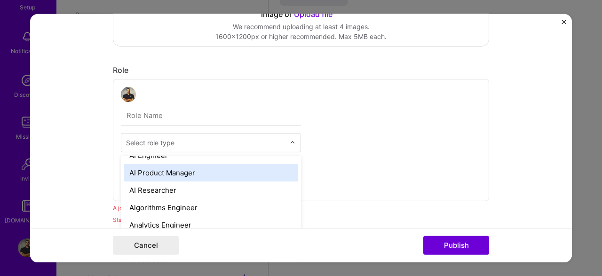
scroll to position [51, 0]
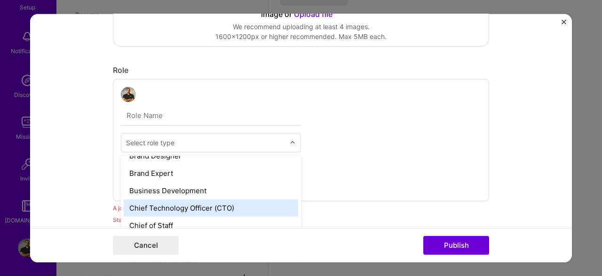
type input "s"
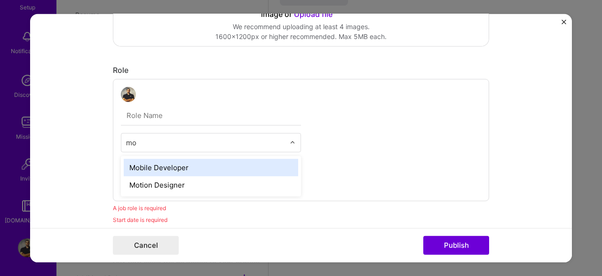
scroll to position [0, 0]
drag, startPoint x: 116, startPoint y: 133, endPoint x: 80, endPoint y: 132, distance: 36.2
click at [126, 137] on input "mobi" at bounding box center [205, 142] width 159 height 10
type input "softw"
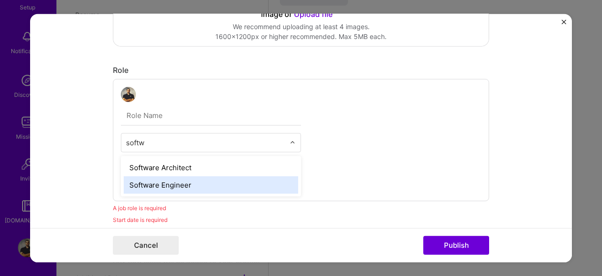
click at [145, 183] on div "Software Engineer" at bounding box center [211, 184] width 174 height 17
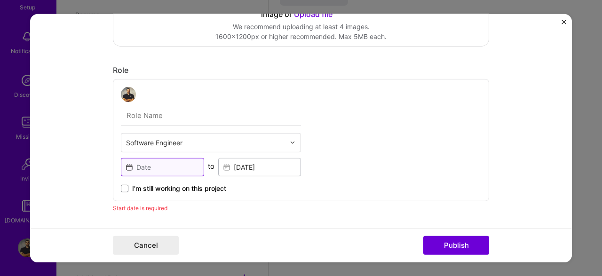
scroll to position [265, 0]
click at [156, 164] on input at bounding box center [162, 166] width 83 height 18
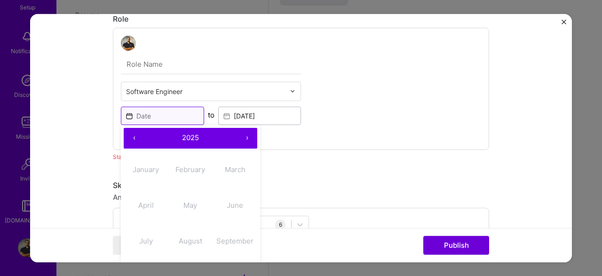
scroll to position [315, 0]
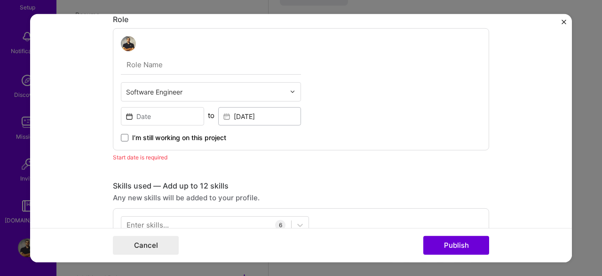
click at [344, 129] on div "Software Engineer to Apr, 2023 I’m still working on this project" at bounding box center [301, 89] width 376 height 122
click at [148, 114] on input at bounding box center [162, 116] width 83 height 18
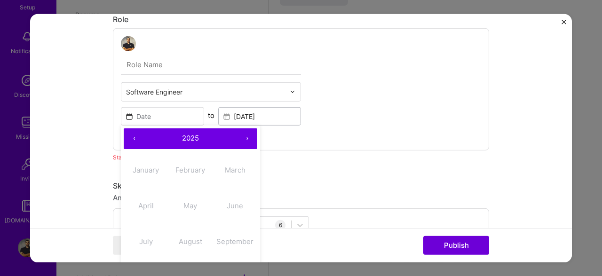
click at [139, 142] on button "‹" at bounding box center [134, 138] width 21 height 21
click at [247, 137] on button "›" at bounding box center [246, 138] width 21 height 21
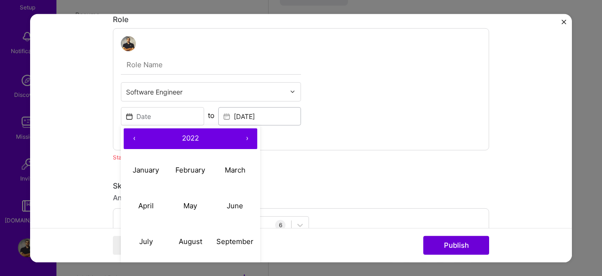
click at [247, 137] on button "›" at bounding box center [246, 138] width 21 height 21
click at [142, 203] on abbr "April" at bounding box center [146, 205] width 16 height 9
type input "Apr, 2023"
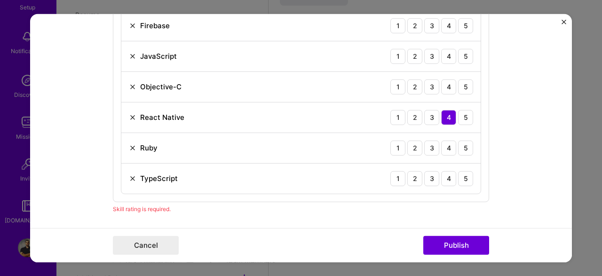
scroll to position [518, 0]
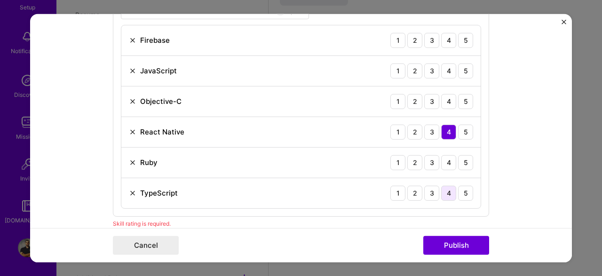
click at [449, 192] on div "4" at bounding box center [448, 192] width 15 height 15
click at [435, 164] on div "3" at bounding box center [431, 162] width 15 height 15
click at [135, 99] on img at bounding box center [133, 101] width 8 height 8
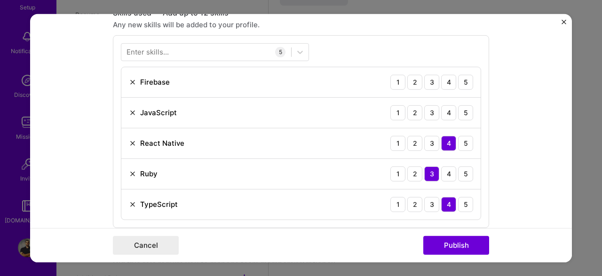
scroll to position [467, 0]
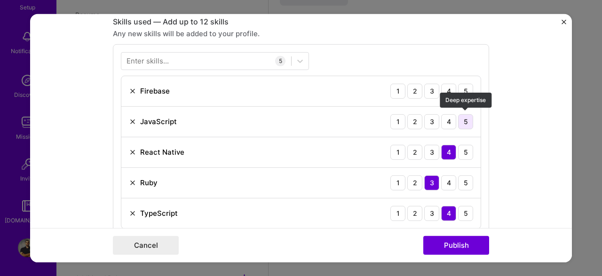
click at [468, 120] on div "5" at bounding box center [465, 121] width 15 height 15
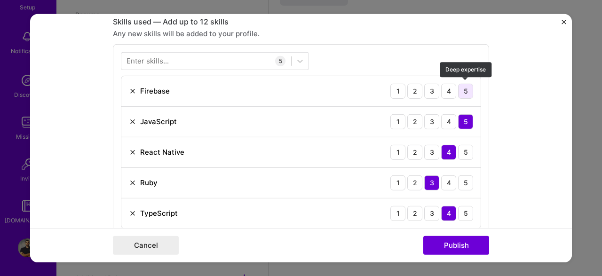
click at [460, 89] on div "5" at bounding box center [465, 90] width 15 height 15
click at [447, 239] on button "Publish" at bounding box center [456, 245] width 66 height 19
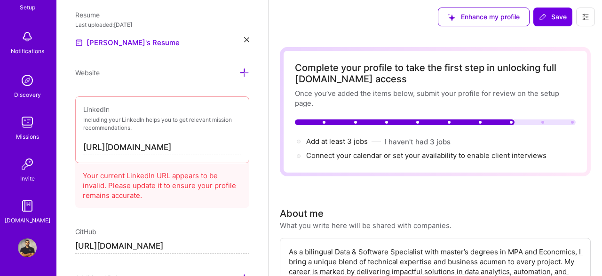
scroll to position [0, 0]
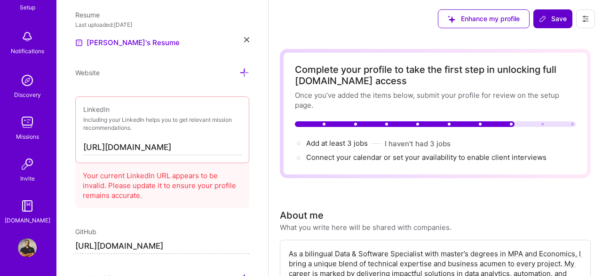
click at [559, 18] on span "Save" at bounding box center [553, 18] width 28 height 9
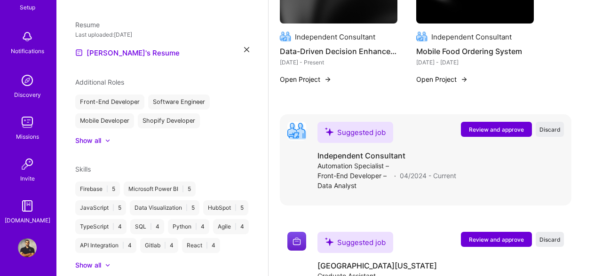
scroll to position [489, 0]
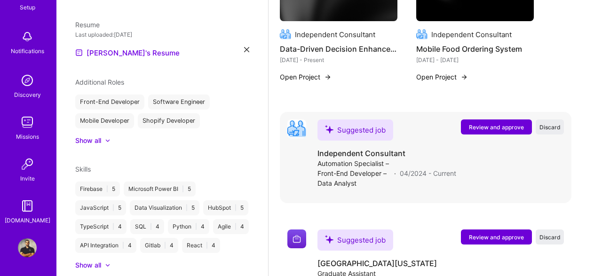
click at [470, 123] on span "Review and approve" at bounding box center [496, 127] width 55 height 8
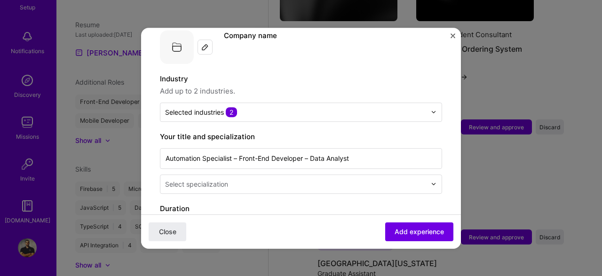
scroll to position [152, 0]
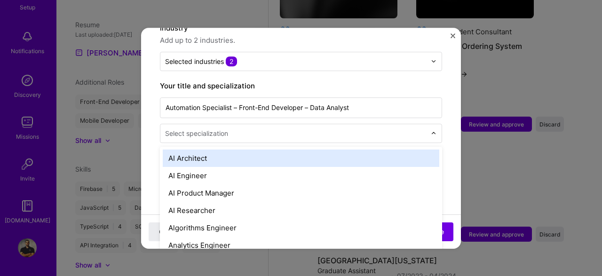
click at [227, 128] on div "Select specialization" at bounding box center [196, 133] width 63 height 10
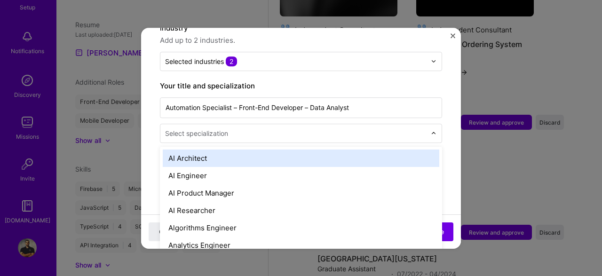
scroll to position [493, 0]
click at [231, 128] on input "text" at bounding box center [296, 133] width 263 height 10
drag, startPoint x: 144, startPoint y: 114, endPoint x: 150, endPoint y: 117, distance: 6.9
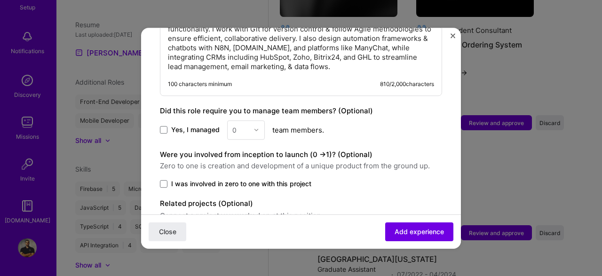
scroll to position [749, 0]
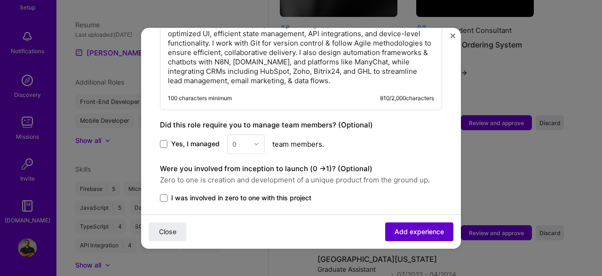
click at [403, 229] on span "Add experience" at bounding box center [418, 231] width 49 height 9
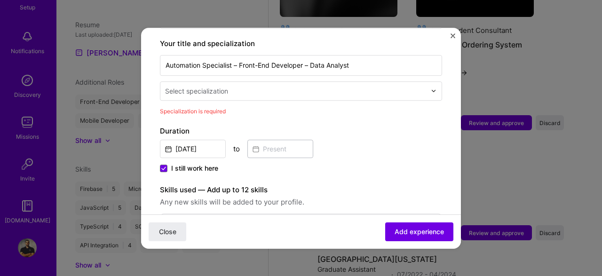
scroll to position [195, 0]
click at [220, 86] on div "Select specialization" at bounding box center [196, 91] width 63 height 10
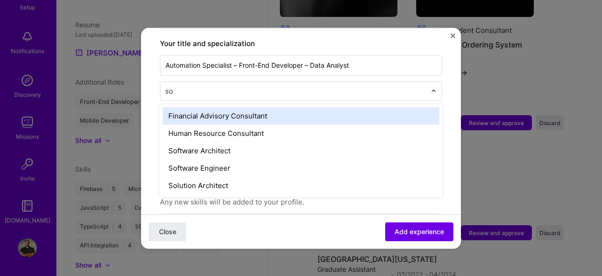
type input "sof"
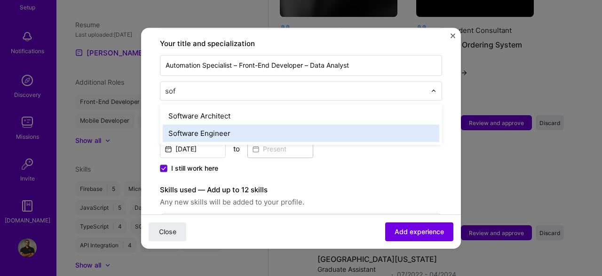
click at [213, 125] on div "Software Engineer" at bounding box center [301, 133] width 276 height 17
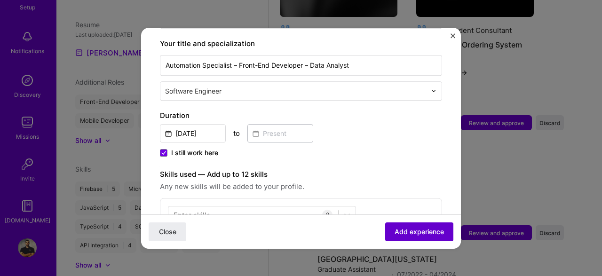
click at [420, 232] on span "Add experience" at bounding box center [418, 231] width 49 height 9
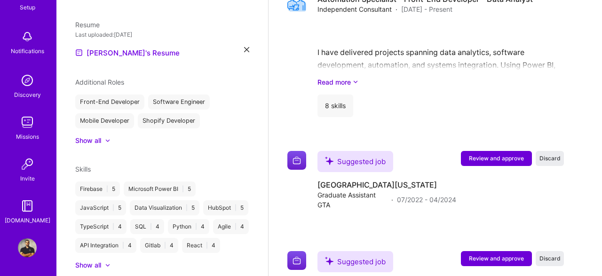
scroll to position [660, 0]
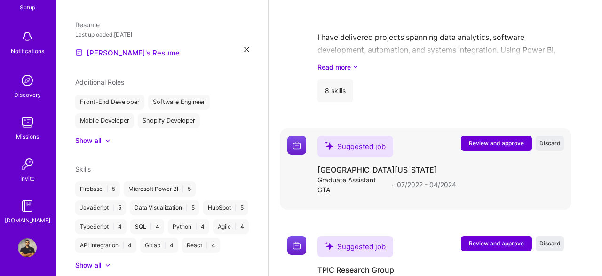
click at [506, 139] on span "Review and approve" at bounding box center [496, 143] width 55 height 8
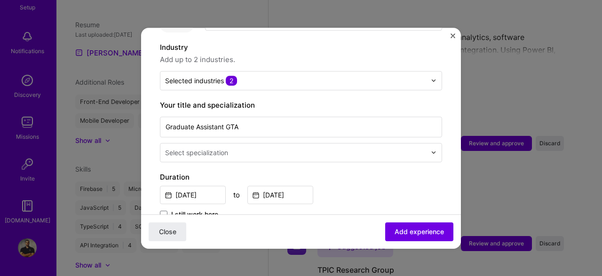
scroll to position [152, 0]
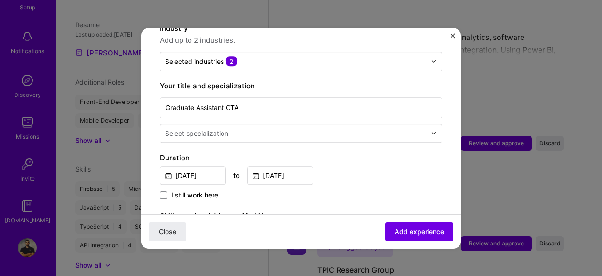
click at [248, 128] on input "text" at bounding box center [296, 133] width 263 height 10
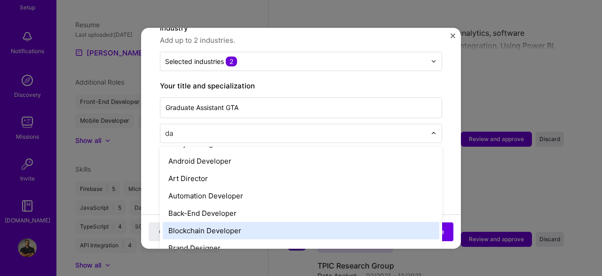
scroll to position [0, 0]
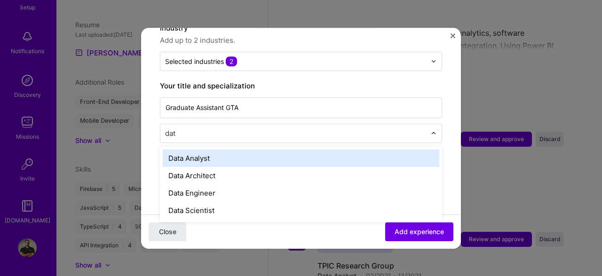
type input "data"
click at [219, 149] on div "Data Analyst" at bounding box center [301, 157] width 276 height 17
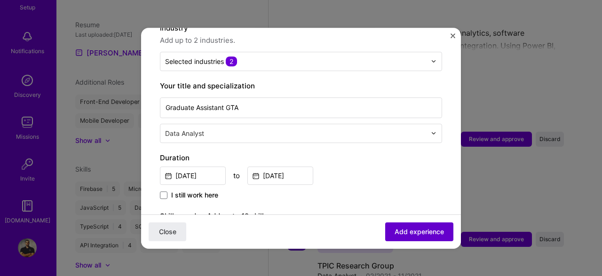
click at [434, 230] on span "Add experience" at bounding box center [418, 231] width 49 height 9
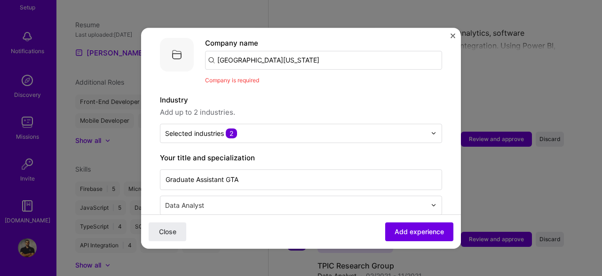
scroll to position [43, 0]
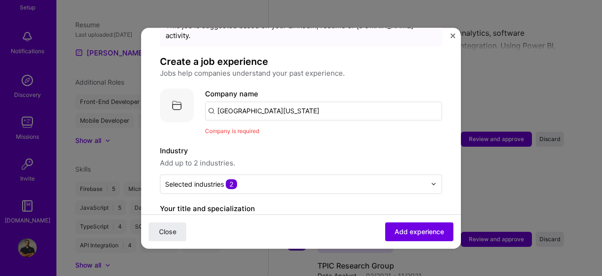
click at [297, 102] on input "University of North Florida" at bounding box center [323, 111] width 237 height 19
click at [319, 102] on input "University of North Florida" at bounding box center [323, 111] width 237 height 19
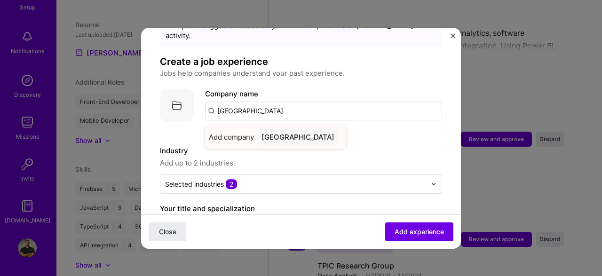
type input "University of North Florid"
click at [316, 129] on div "University of North Florid" at bounding box center [298, 137] width 80 height 16
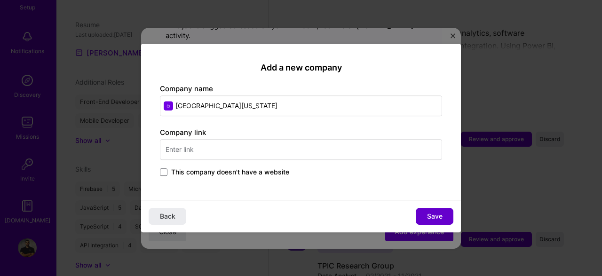
type input "University of North Florida"
click at [442, 208] on button "Save" at bounding box center [434, 216] width 38 height 17
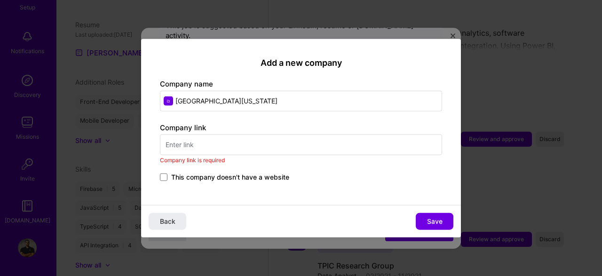
click at [206, 145] on input "text" at bounding box center [301, 144] width 282 height 21
paste input "https://www.unf.edu/"
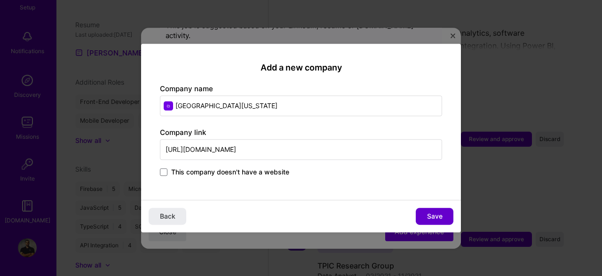
type input "https://www.unf.edu/"
click at [440, 217] on span "Save" at bounding box center [435, 215] width 16 height 9
type input "University of North Florida"
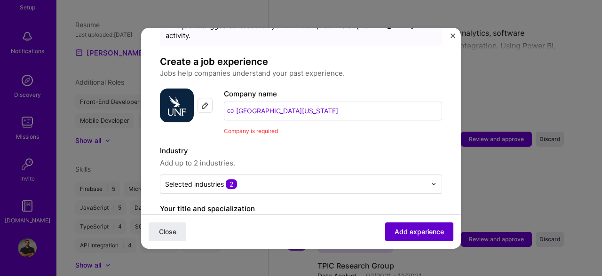
click at [406, 231] on span "Add experience" at bounding box center [418, 231] width 49 height 9
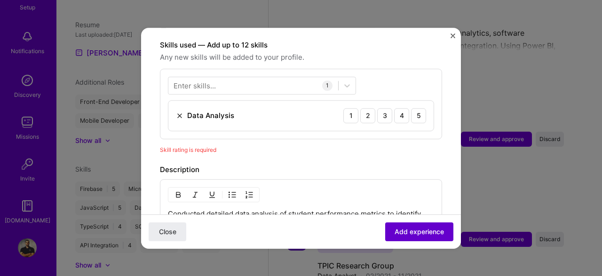
scroll to position [324, 0]
click at [412, 108] on div "5" at bounding box center [418, 115] width 15 height 15
click at [407, 250] on div "Adding suggested job This job is suggested based on your LinkedIn, resume or A.…" at bounding box center [301, 138] width 602 height 276
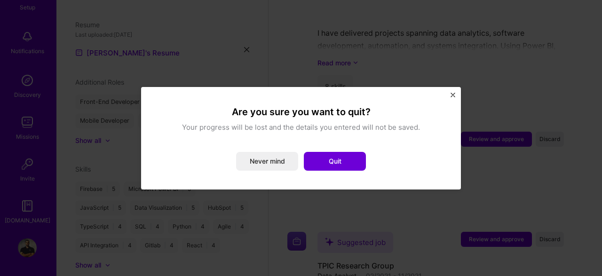
click at [414, 234] on div "Are you sure you want to quit? Your progress will be lost and the details you e…" at bounding box center [301, 138] width 602 height 276
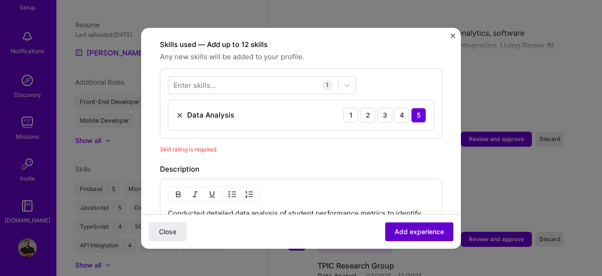
click at [404, 228] on span "Add experience" at bounding box center [418, 231] width 49 height 9
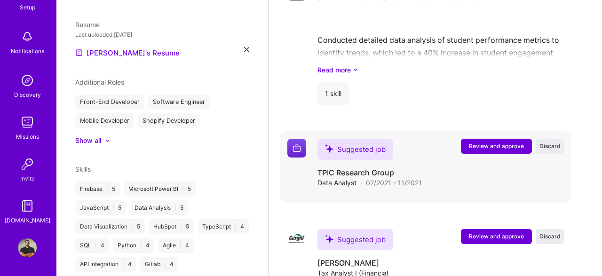
scroll to position [815, 0]
click at [499, 141] on span "Review and approve" at bounding box center [496, 145] width 55 height 8
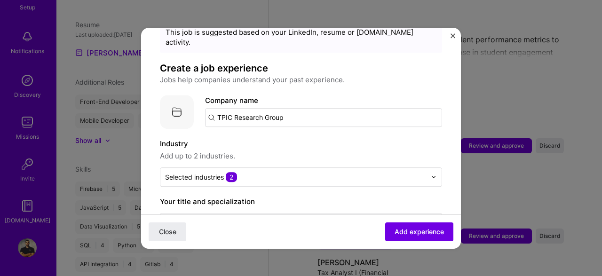
scroll to position [51, 0]
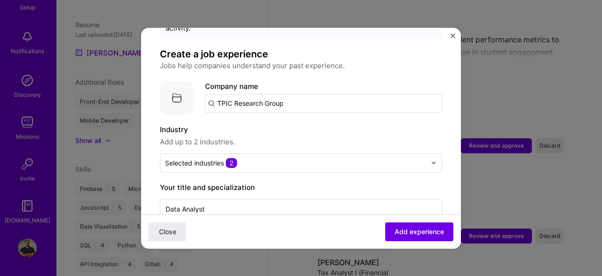
click at [297, 94] on input "TPIC Research Group" at bounding box center [323, 103] width 237 height 19
type input "TPIC Research Grou"
click at [288, 121] on div "TPIC Research Grou" at bounding box center [296, 129] width 77 height 16
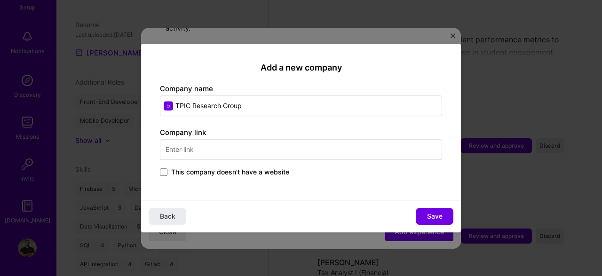
type input "TPIC Research Group"
click at [211, 172] on span "This company doesn't have a website" at bounding box center [230, 171] width 118 height 9
click at [0, 0] on input "This company doesn't have a website" at bounding box center [0, 0] width 0 height 0
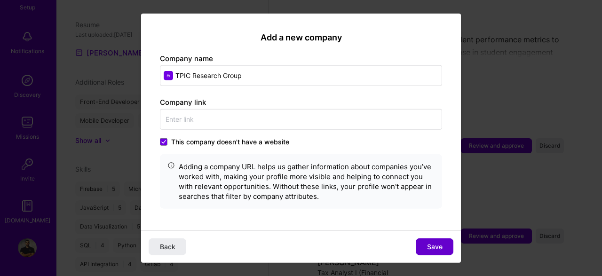
click at [450, 244] on button "Save" at bounding box center [434, 246] width 38 height 17
type input "TPIC Research Group"
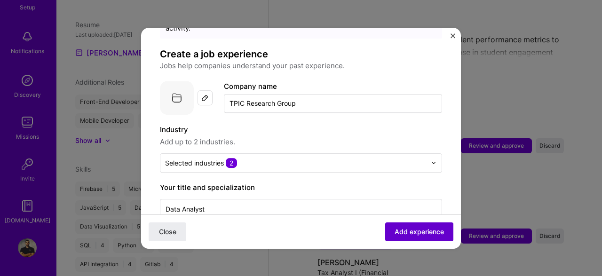
click at [439, 234] on span "Add experience" at bounding box center [418, 231] width 49 height 9
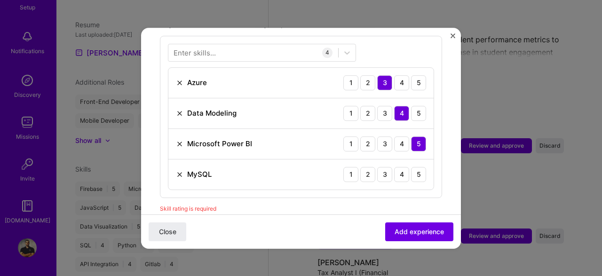
scroll to position [375, 0]
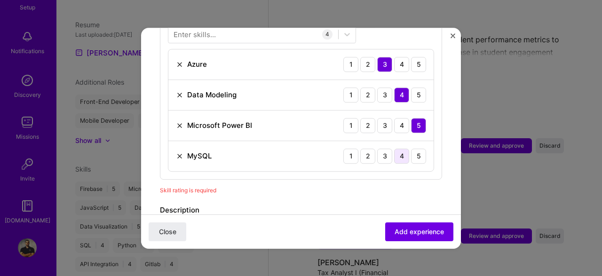
click at [404, 148] on div "4" at bounding box center [401, 155] width 15 height 15
click at [406, 230] on span "Add experience" at bounding box center [418, 231] width 49 height 9
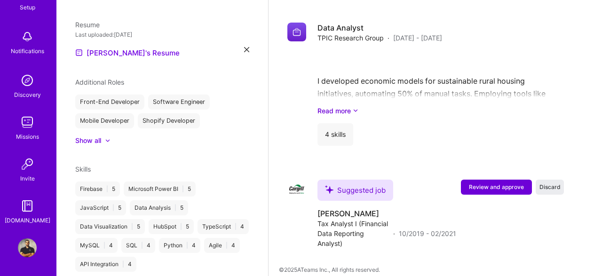
scroll to position [916, 0]
click at [483, 180] on button "Review and approve" at bounding box center [496, 187] width 71 height 15
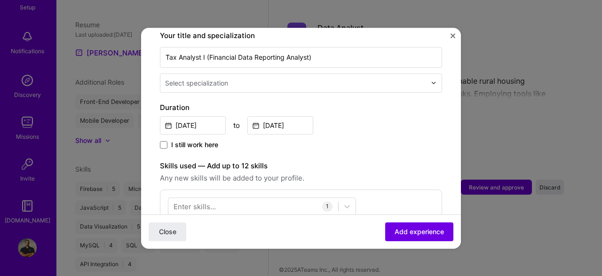
scroll to position [203, 0]
click at [231, 77] on div at bounding box center [296, 83] width 263 height 12
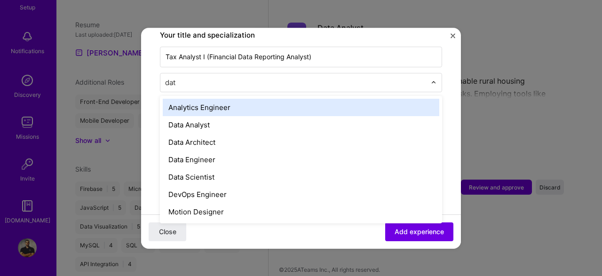
type input "data"
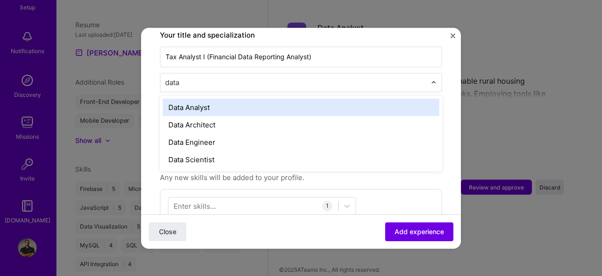
click at [231, 99] on div "Data Analyst" at bounding box center [301, 107] width 276 height 17
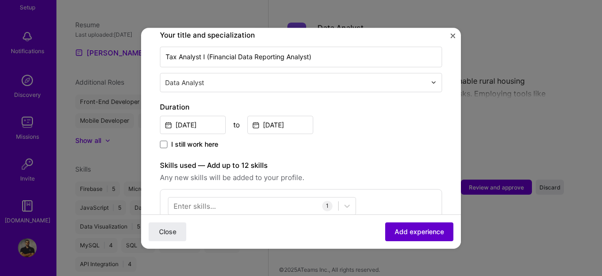
click at [406, 225] on button "Add experience" at bounding box center [419, 231] width 68 height 19
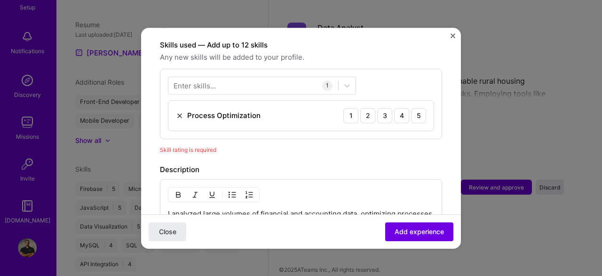
scroll to position [324, 0]
click at [400, 108] on div "4" at bounding box center [401, 115] width 15 height 15
click at [226, 77] on div at bounding box center [253, 85] width 170 height 16
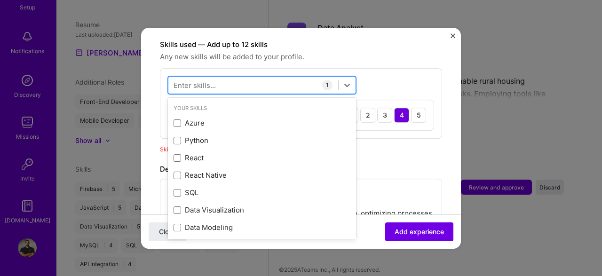
click at [223, 77] on div at bounding box center [253, 85] width 170 height 16
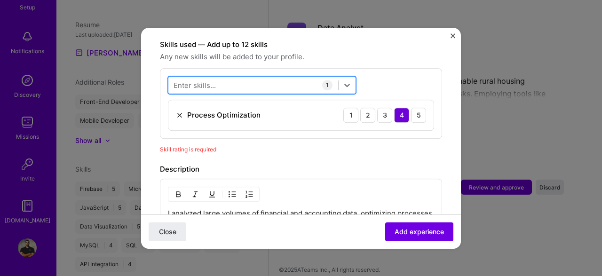
click at [223, 77] on div at bounding box center [253, 85] width 170 height 16
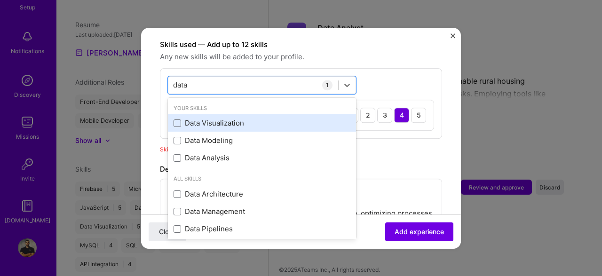
click at [232, 118] on div "Data Visualization" at bounding box center [261, 123] width 177 height 10
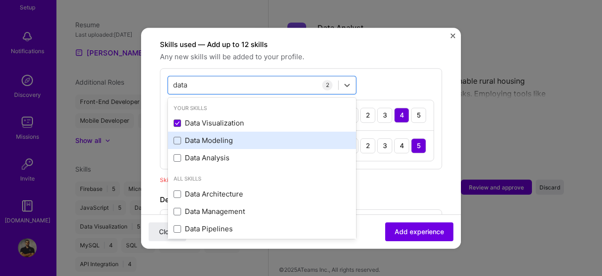
click at [214, 132] on div "Data Modeling" at bounding box center [262, 140] width 188 height 17
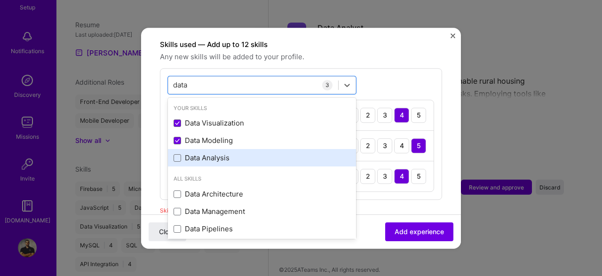
click at [214, 149] on div "Data Analysis" at bounding box center [262, 157] width 188 height 17
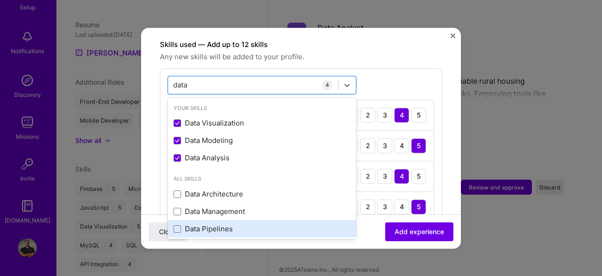
click at [221, 224] on div "Data Pipelines" at bounding box center [261, 229] width 177 height 10
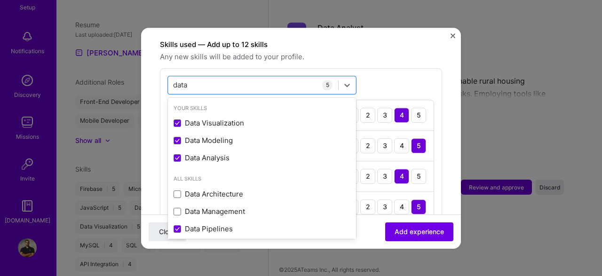
type input "data"
click at [403, 68] on div "option Data Pipelines, selected. option Data Modeling selected, 0 of 2. 9 resul…" at bounding box center [301, 164] width 282 height 193
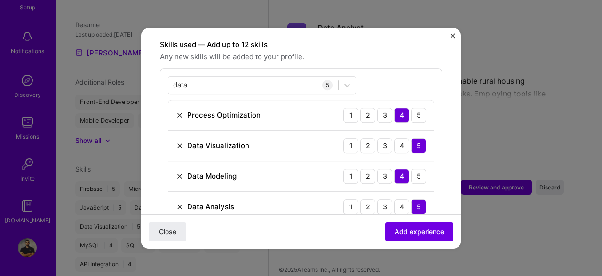
scroll to position [375, 0]
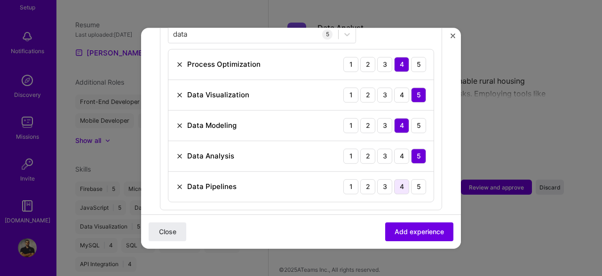
click at [398, 179] on div "4" at bounding box center [401, 186] width 15 height 15
click at [409, 227] on span "Add experience" at bounding box center [418, 231] width 49 height 9
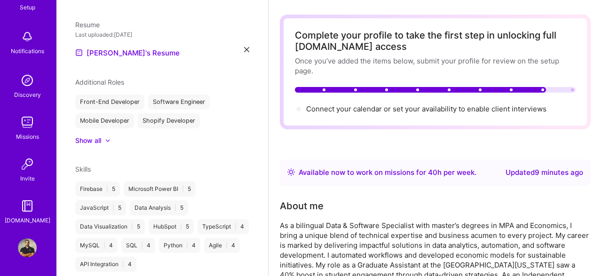
scroll to position [0, 0]
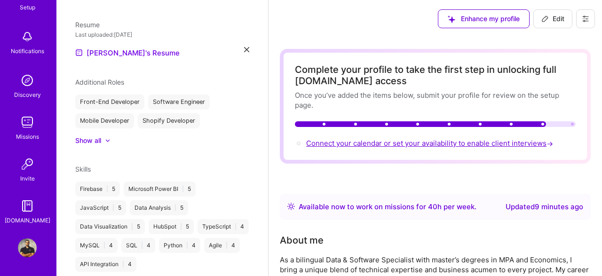
click at [446, 145] on span "Connect your calendar or set your availability to enable client interviews →" at bounding box center [430, 143] width 249 height 9
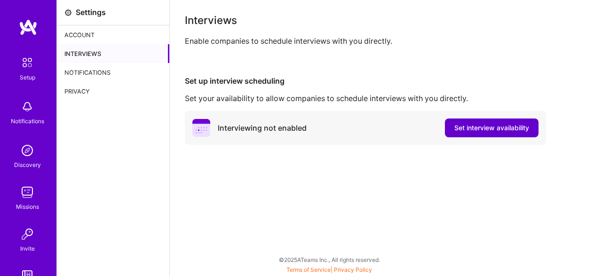
click at [469, 124] on span "Set interview availability" at bounding box center [491, 127] width 75 height 9
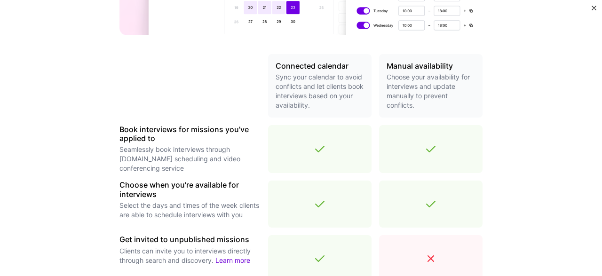
scroll to position [331, 0]
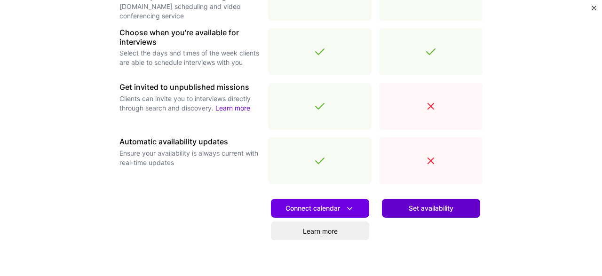
click at [430, 207] on span "Set availability" at bounding box center [430, 207] width 45 height 9
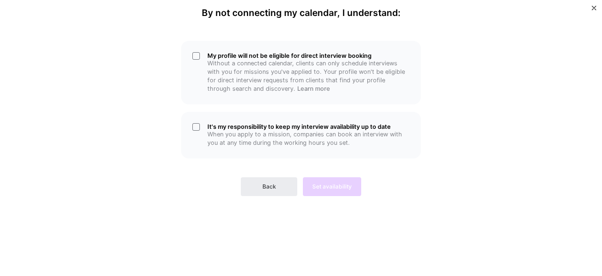
scroll to position [0, 0]
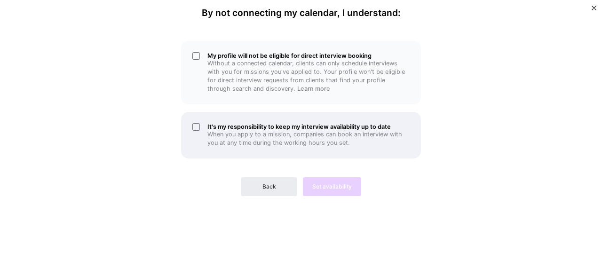
click at [195, 125] on div "It's my responsibility to keep my interview availability up to date When you ap…" at bounding box center [301, 135] width 240 height 47
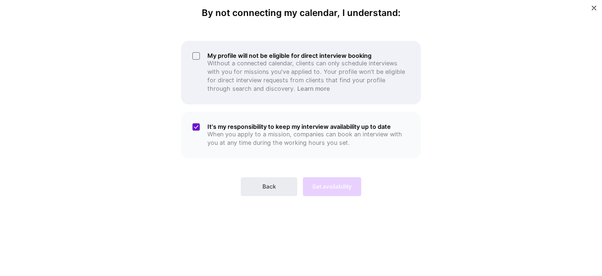
click at [195, 56] on div "My profile will not be eligible for direct interview booking Without a connecte…" at bounding box center [301, 72] width 240 height 63
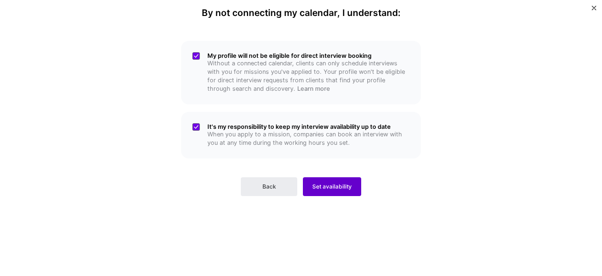
click at [333, 179] on button "Set availability" at bounding box center [332, 186] width 58 height 19
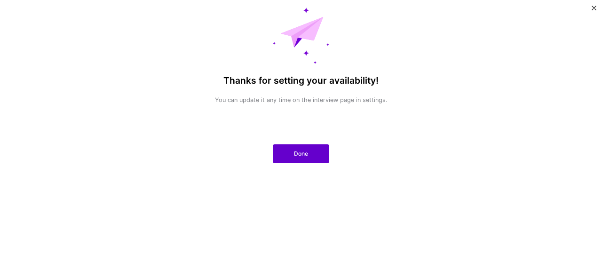
click at [300, 156] on span "Done" at bounding box center [301, 153] width 14 height 8
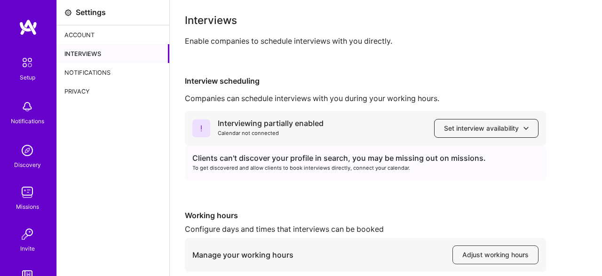
click at [516, 127] on span "Set interview availability" at bounding box center [486, 128] width 85 height 9
click at [310, 168] on div "To get discovered and allow clients to book interviews directly, connect your c…" at bounding box center [365, 168] width 346 height 10
click at [470, 120] on button "Set interview availability" at bounding box center [486, 128] width 104 height 19
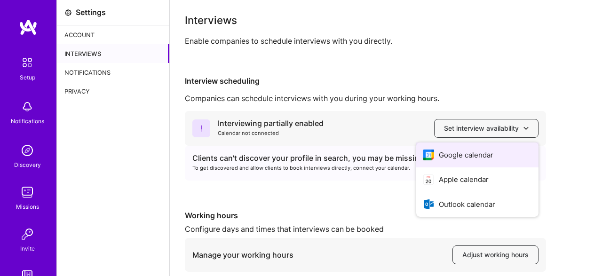
click at [473, 159] on button "Google calendar" at bounding box center [477, 154] width 122 height 25
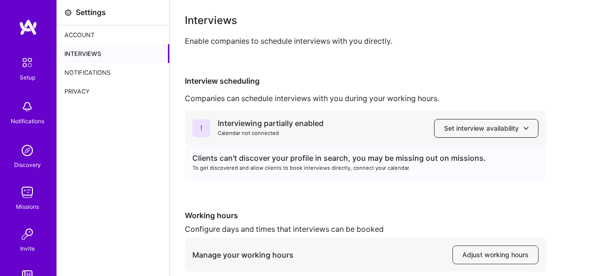
click at [495, 130] on span "Set interview availability" at bounding box center [486, 128] width 85 height 9
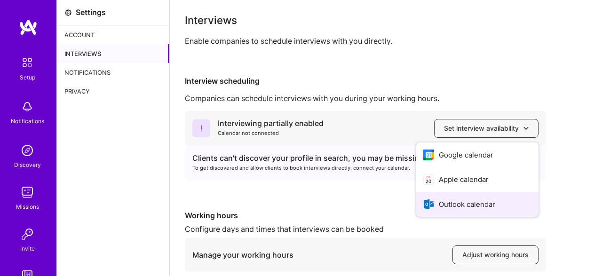
click at [480, 199] on button "Outlook calendar" at bounding box center [477, 204] width 122 height 25
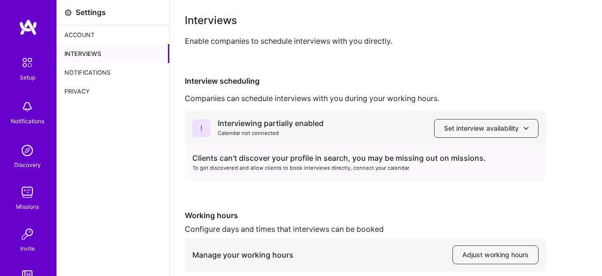
click at [29, 60] on img at bounding box center [27, 63] width 20 height 20
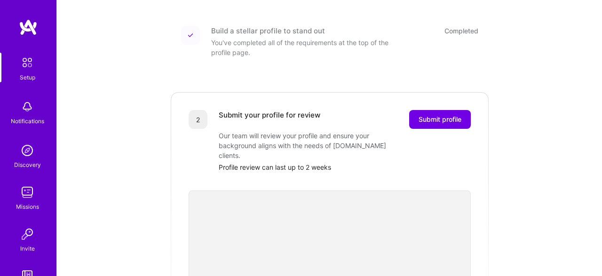
scroll to position [147, 0]
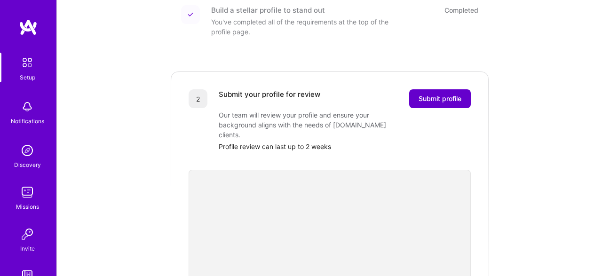
click at [441, 94] on span "Submit profile" at bounding box center [439, 98] width 43 height 9
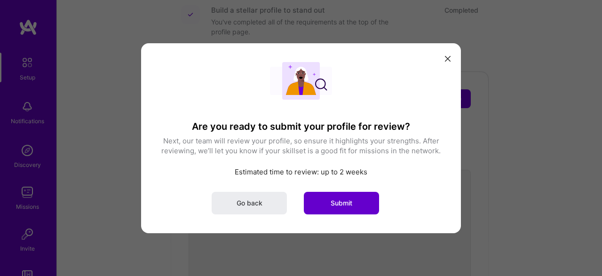
click at [336, 200] on span "Submit" at bounding box center [341, 202] width 22 height 9
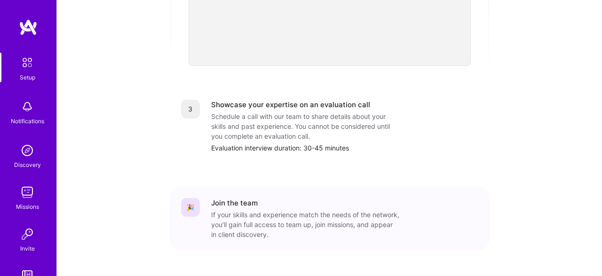
scroll to position [407, 0]
